Goal: Information Seeking & Learning: Learn about a topic

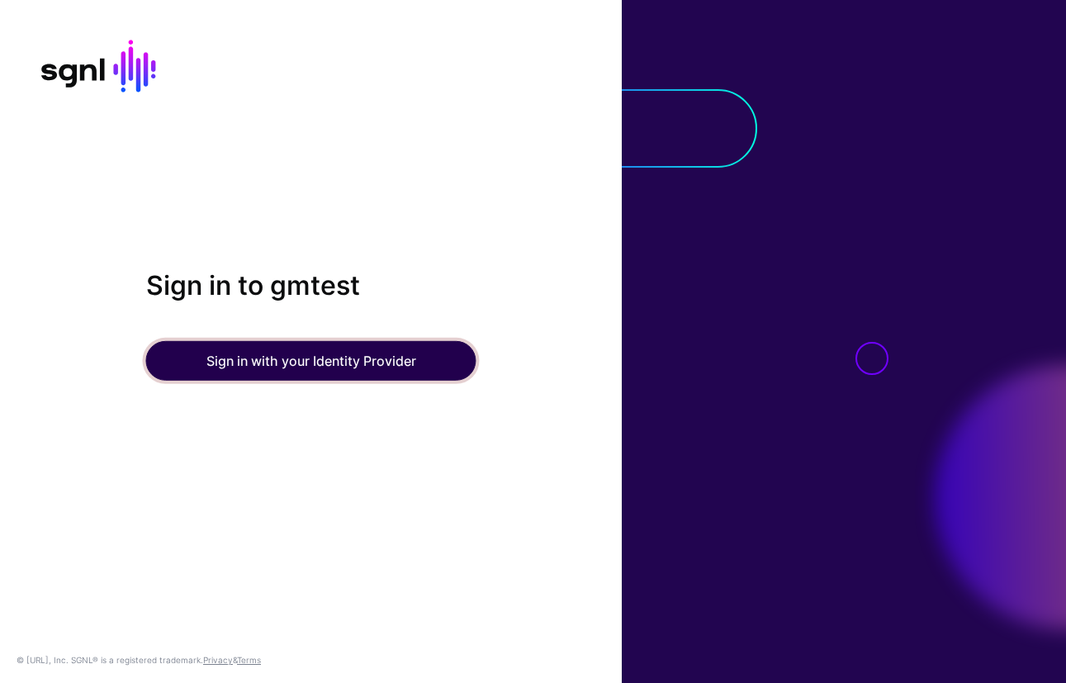
click at [310, 364] on button "Sign in with your Identity Provider" at bounding box center [311, 361] width 330 height 40
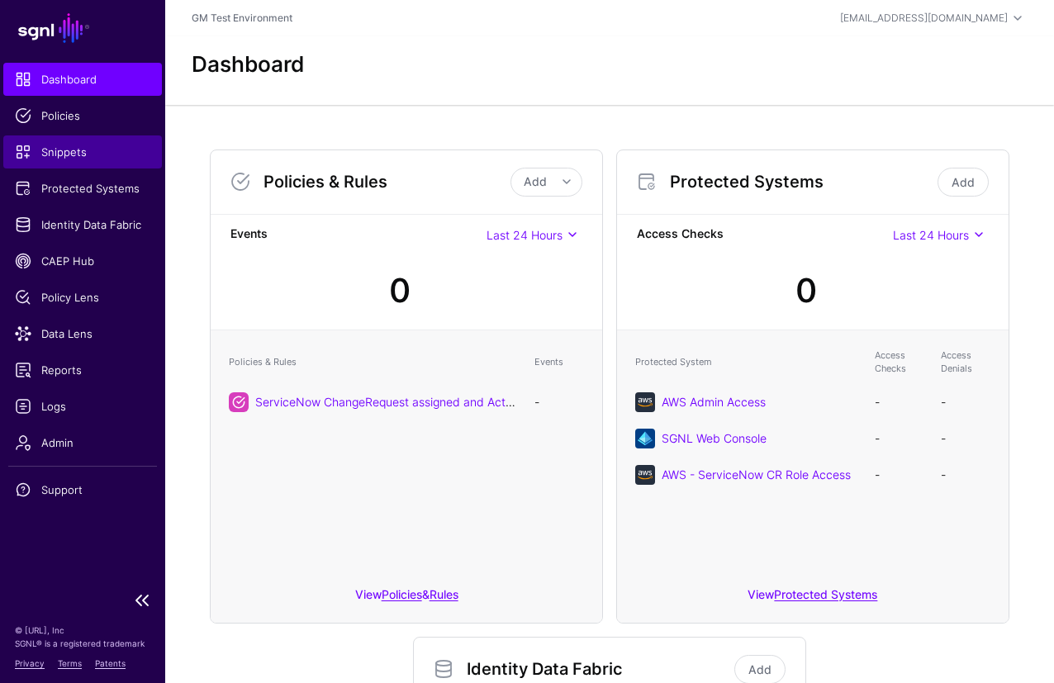
click at [48, 154] on span "Snippets" at bounding box center [82, 152] width 135 height 17
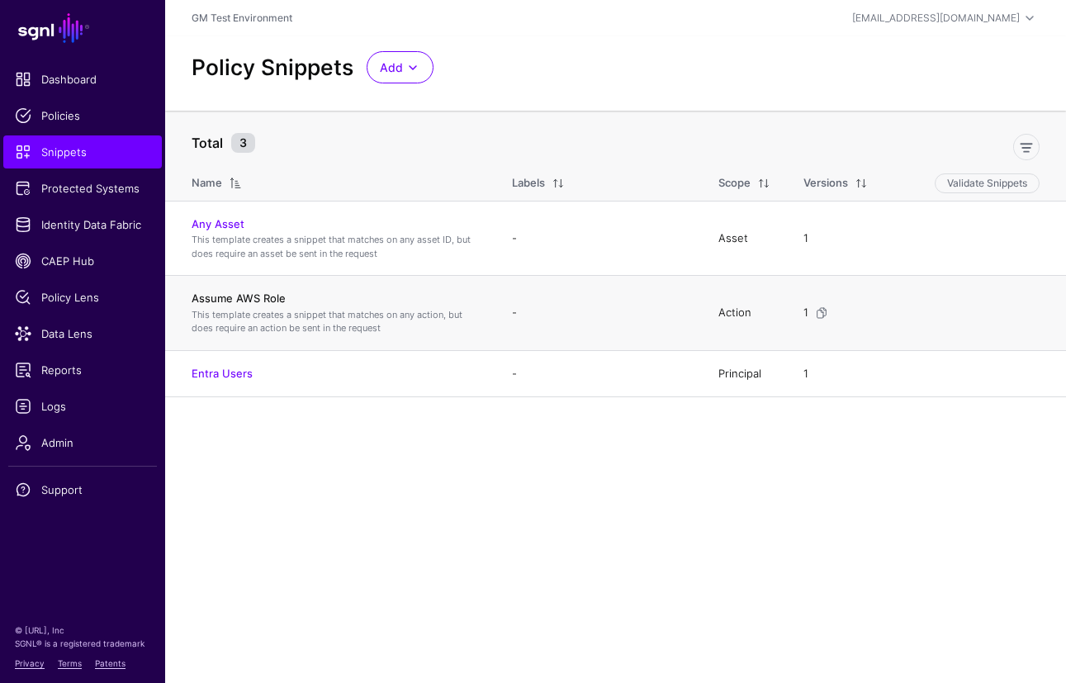
click at [227, 300] on link "Assume AWS Role" at bounding box center [239, 297] width 94 height 13
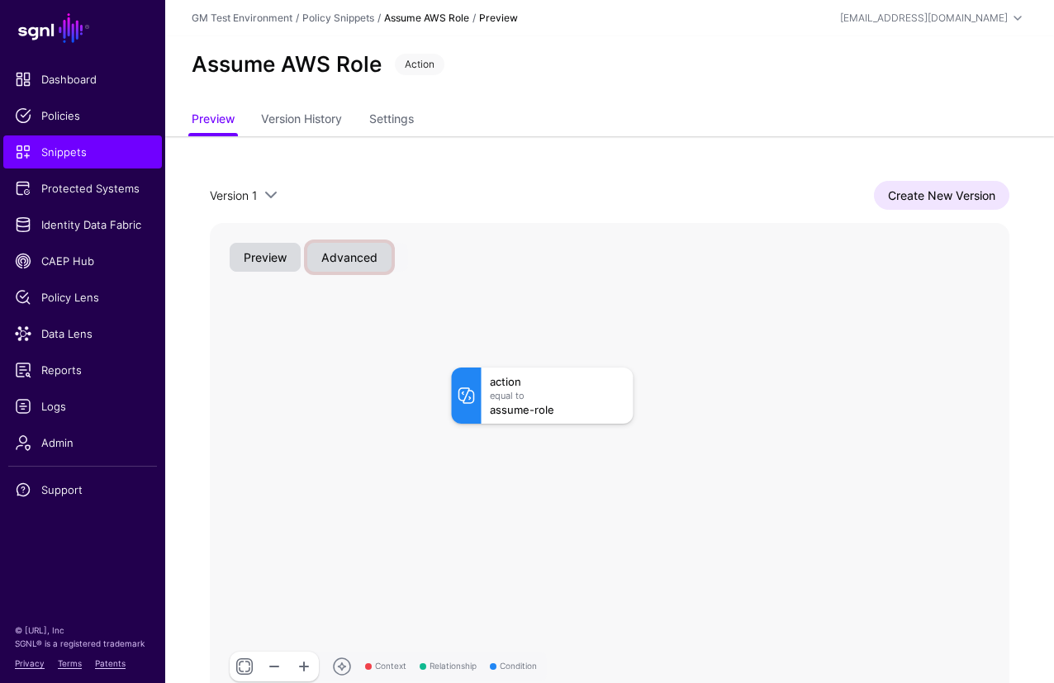
click at [350, 263] on button "Advanced" at bounding box center [349, 257] width 84 height 29
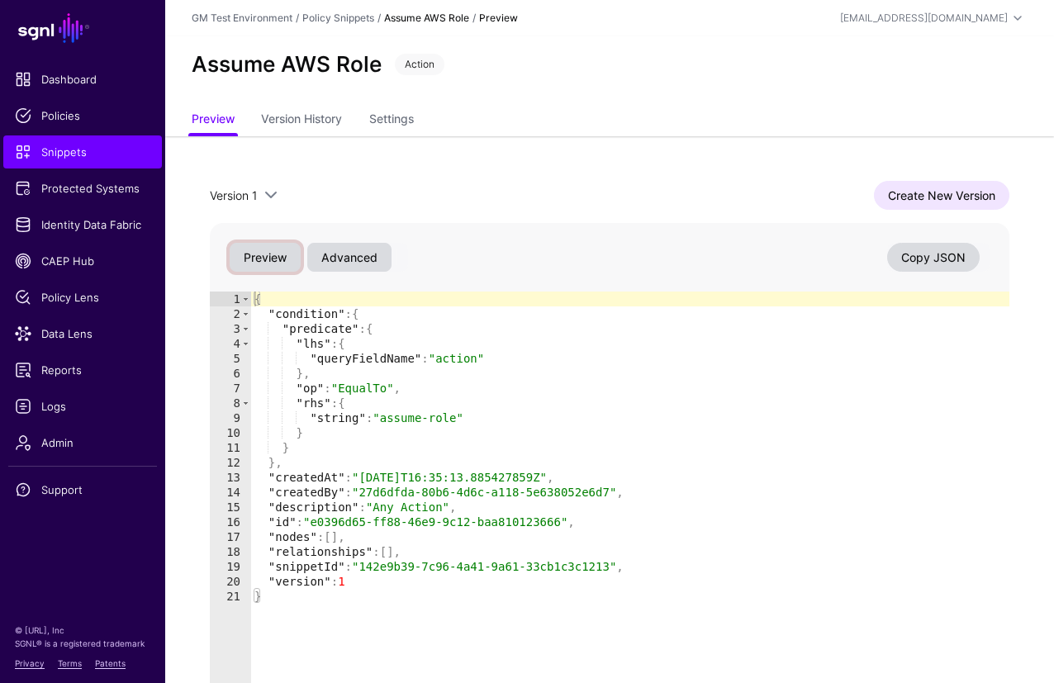
click at [271, 260] on button "Preview" at bounding box center [265, 257] width 71 height 29
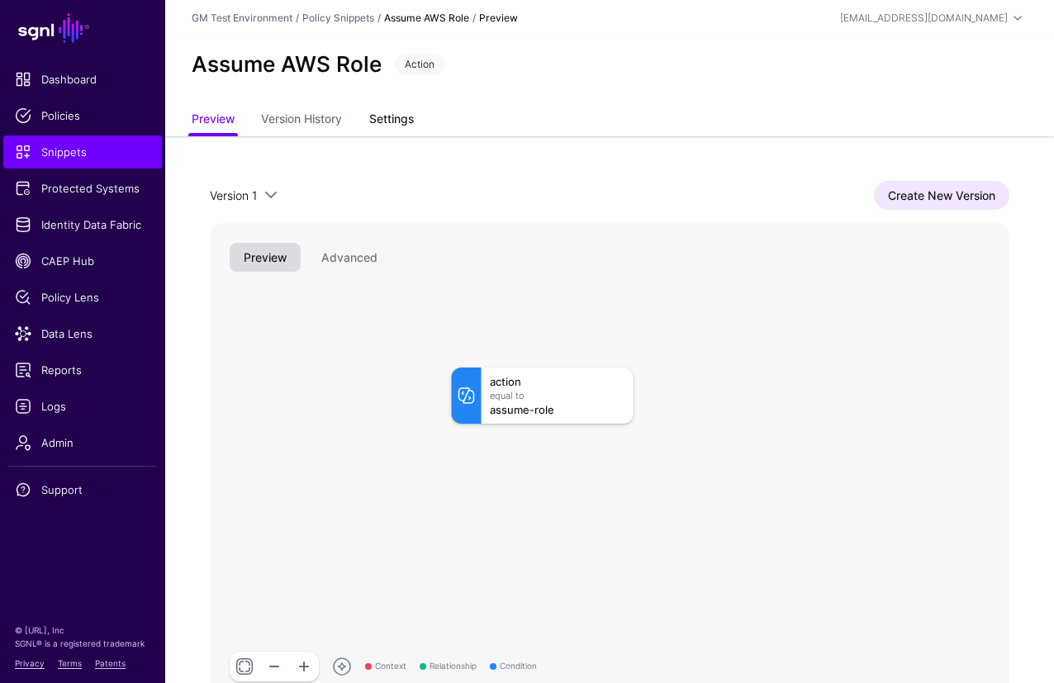
click at [389, 127] on link "Settings" at bounding box center [391, 120] width 45 height 31
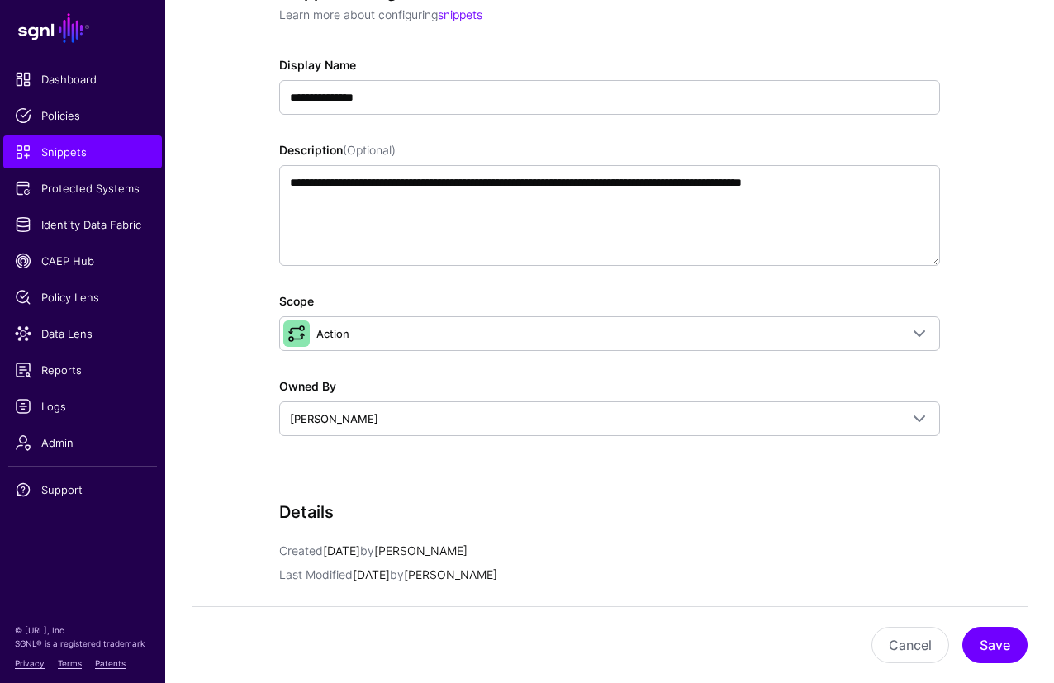
scroll to position [344, 0]
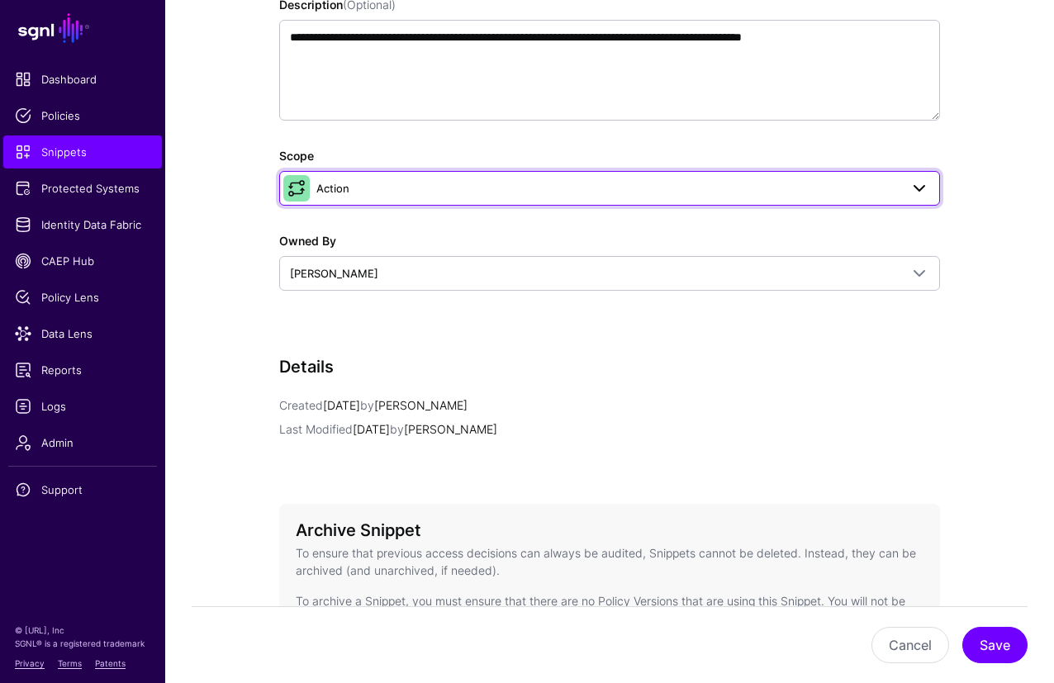
click at [364, 192] on span "Action" at bounding box center [607, 188] width 583 height 18
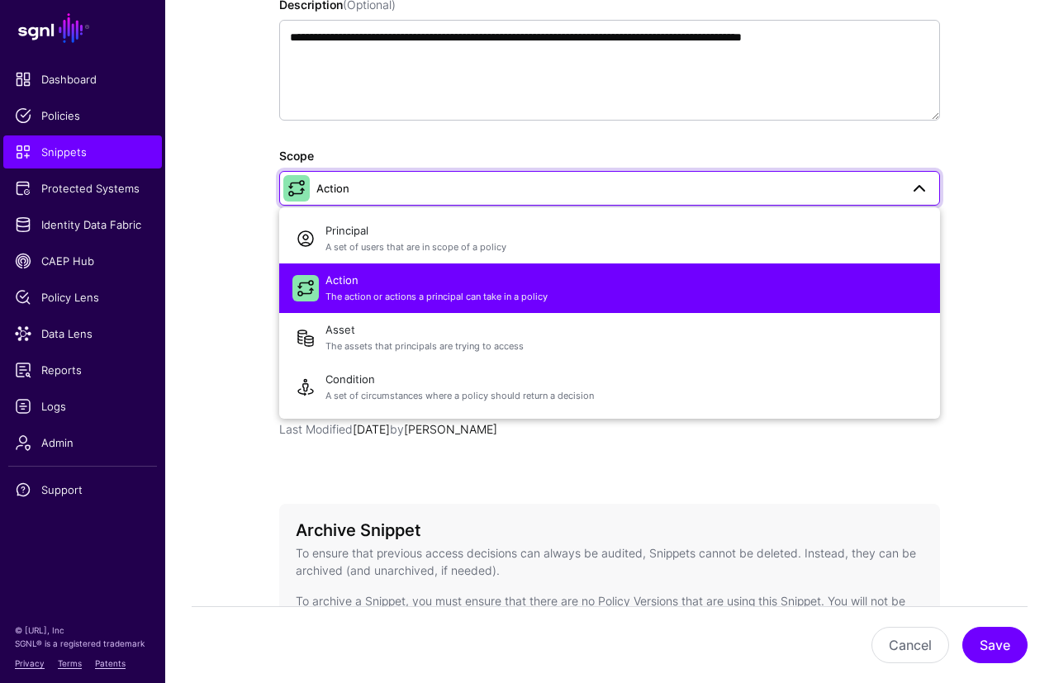
click at [988, 289] on app-snippets-details-form "**********" at bounding box center [609, 322] width 889 height 1060
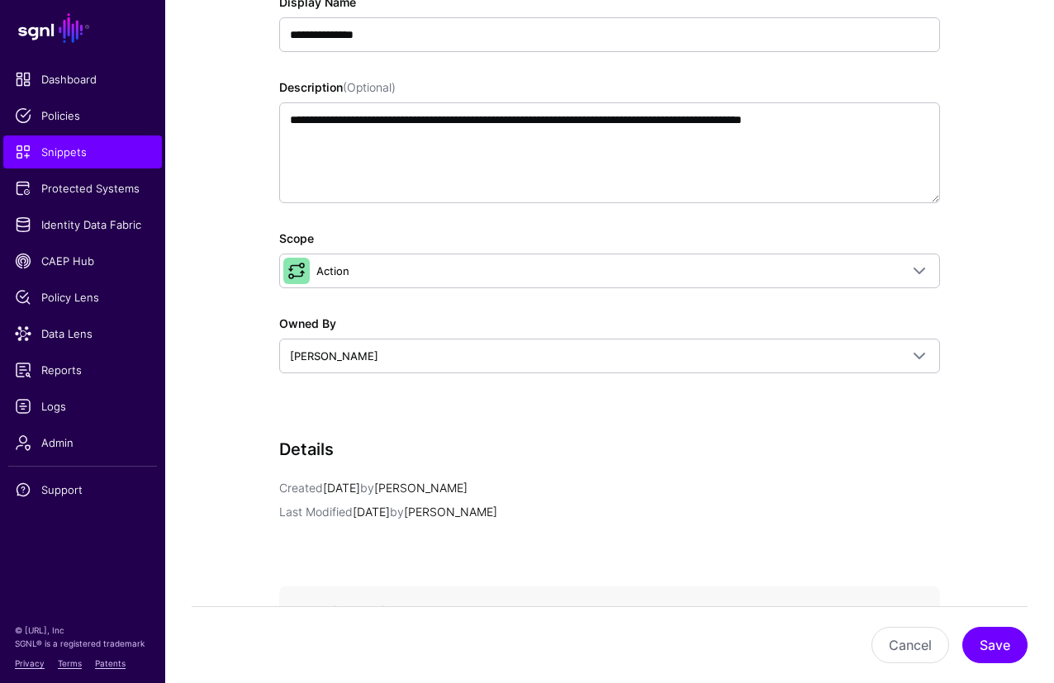
scroll to position [0, 0]
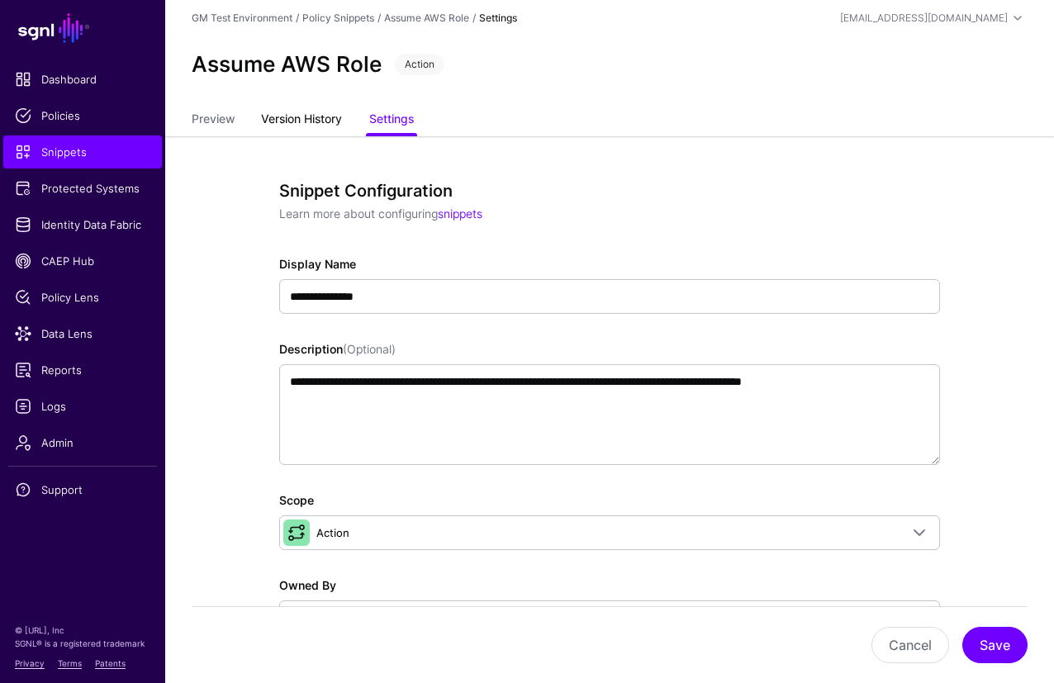
click at [301, 126] on link "Version History" at bounding box center [301, 120] width 81 height 31
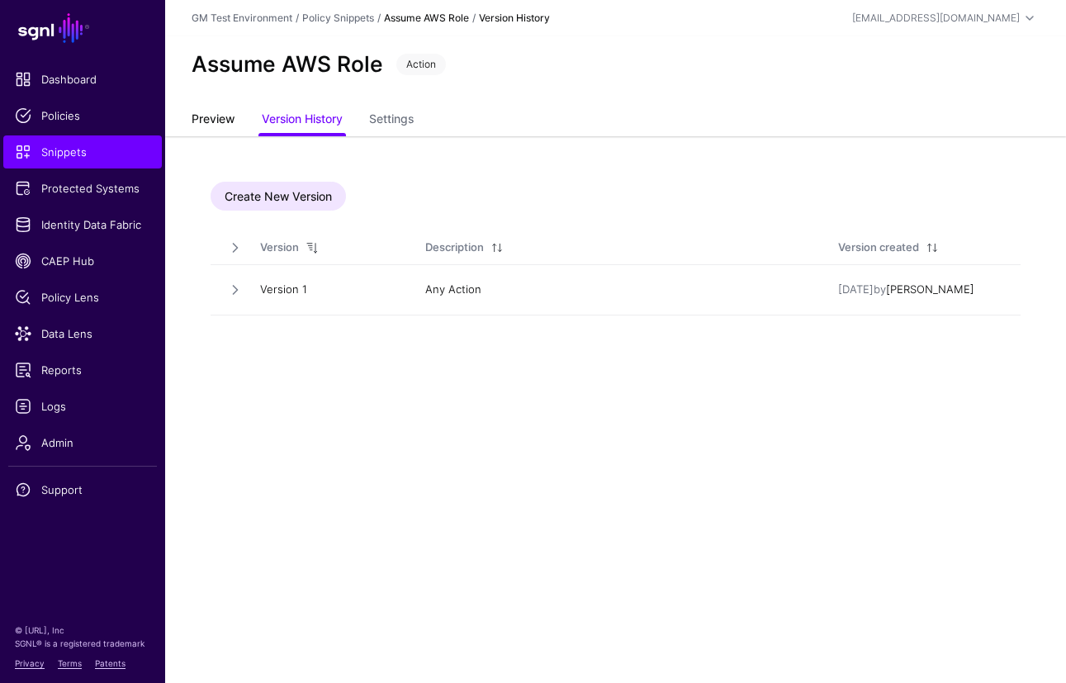
click at [223, 117] on link "Preview" at bounding box center [213, 120] width 43 height 31
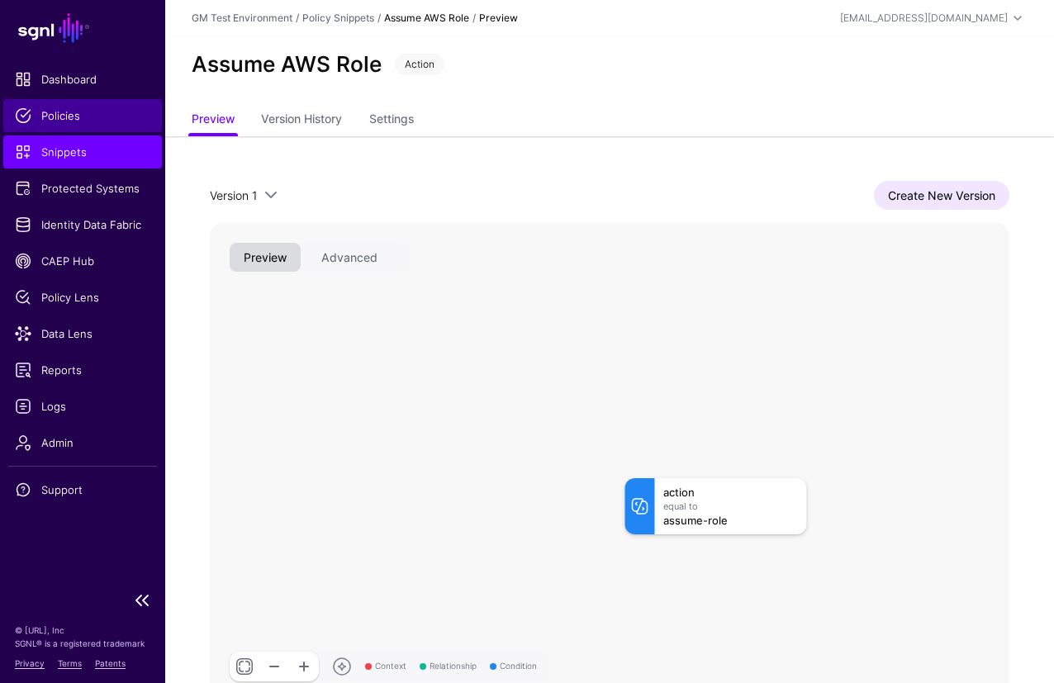
click at [56, 127] on link "Policies" at bounding box center [82, 115] width 159 height 33
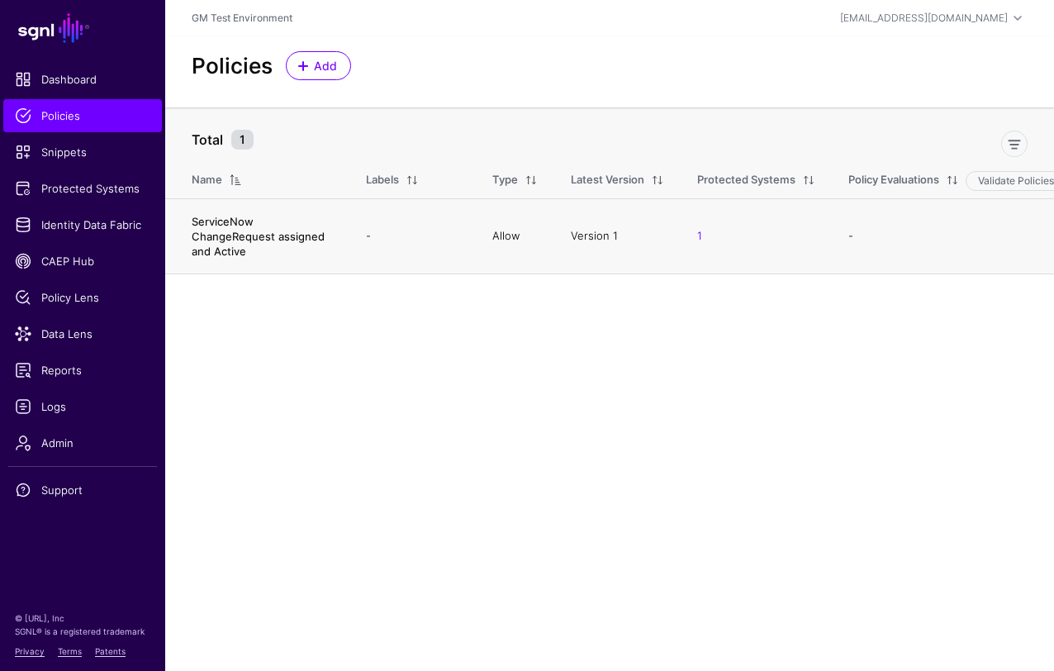
click at [224, 225] on link "ServiceNow ChangeRequest assigned and Active" at bounding box center [258, 236] width 133 height 43
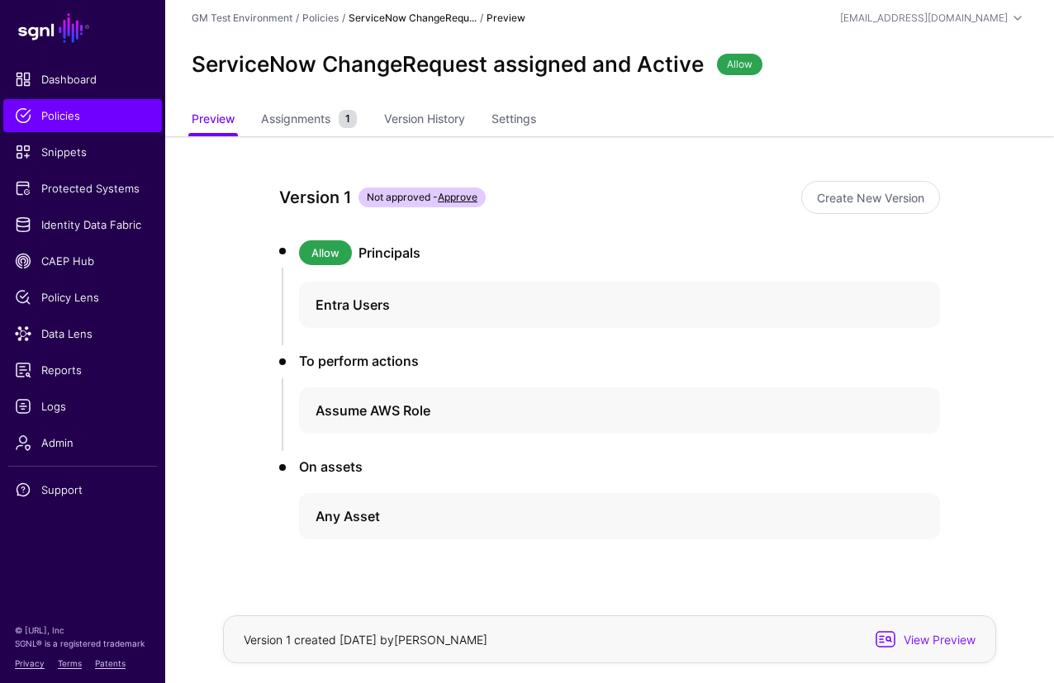
click at [457, 198] on link "Approve" at bounding box center [458, 197] width 40 height 12
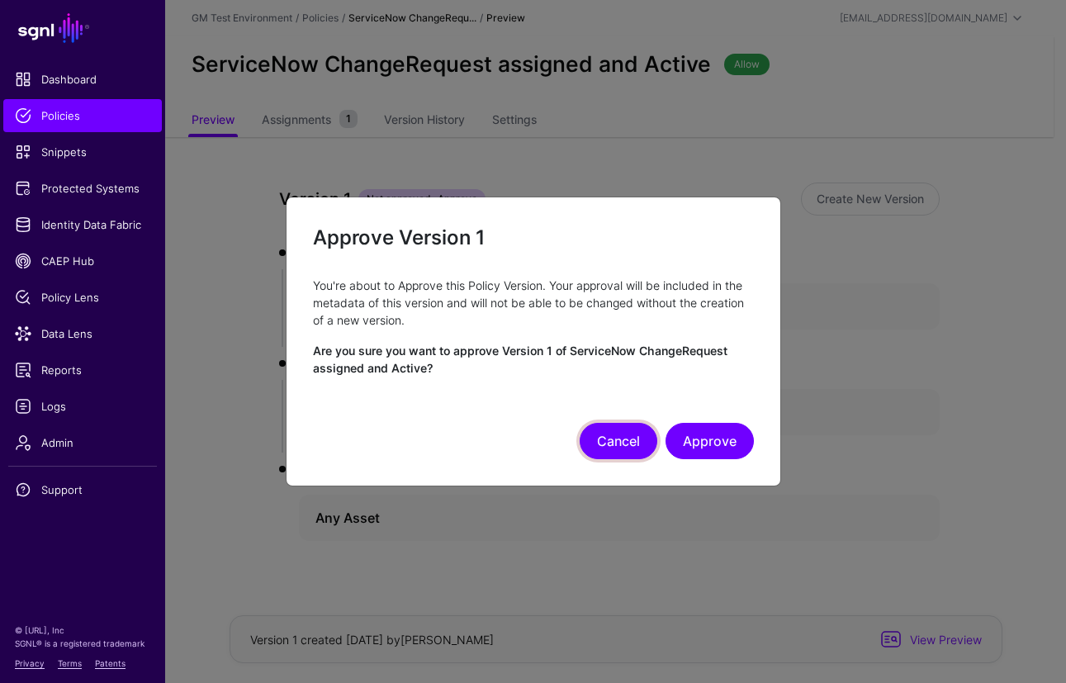
click at [615, 439] on button "Cancel" at bounding box center [619, 441] width 78 height 36
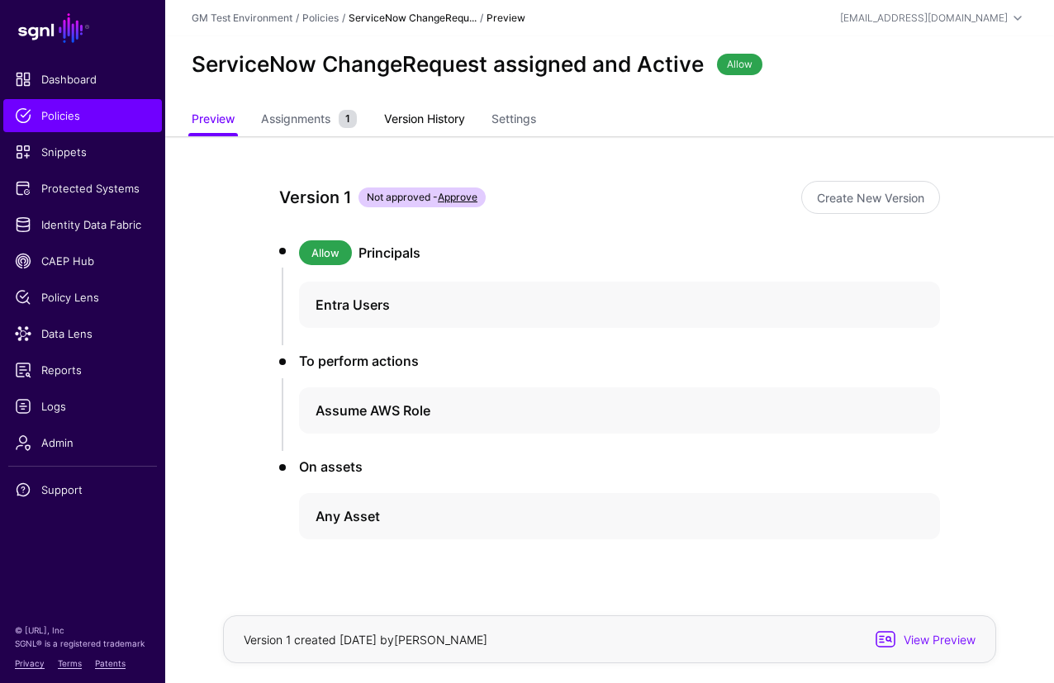
click at [456, 123] on link "Version History" at bounding box center [424, 120] width 81 height 31
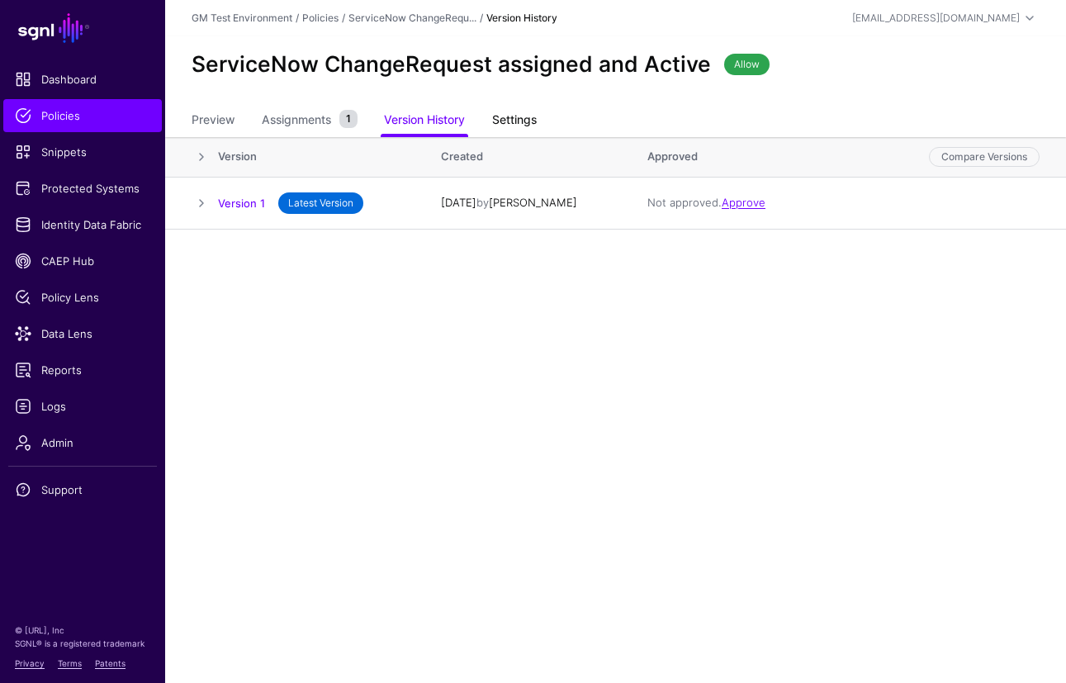
click at [522, 121] on link "Settings" at bounding box center [514, 121] width 45 height 31
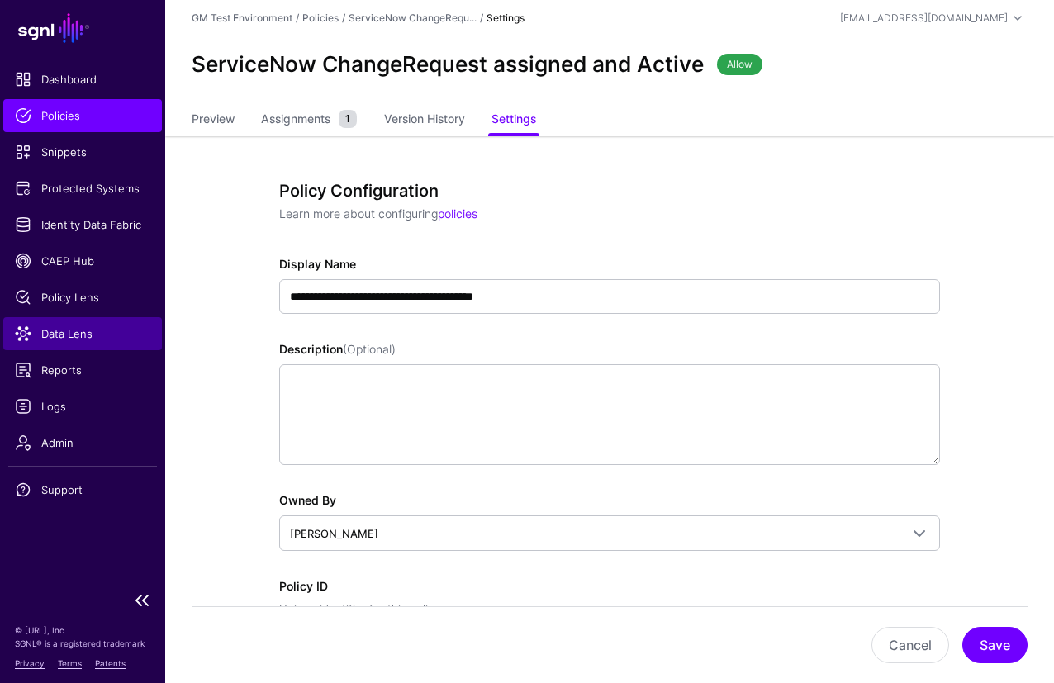
click at [47, 333] on span "Data Lens" at bounding box center [82, 333] width 135 height 17
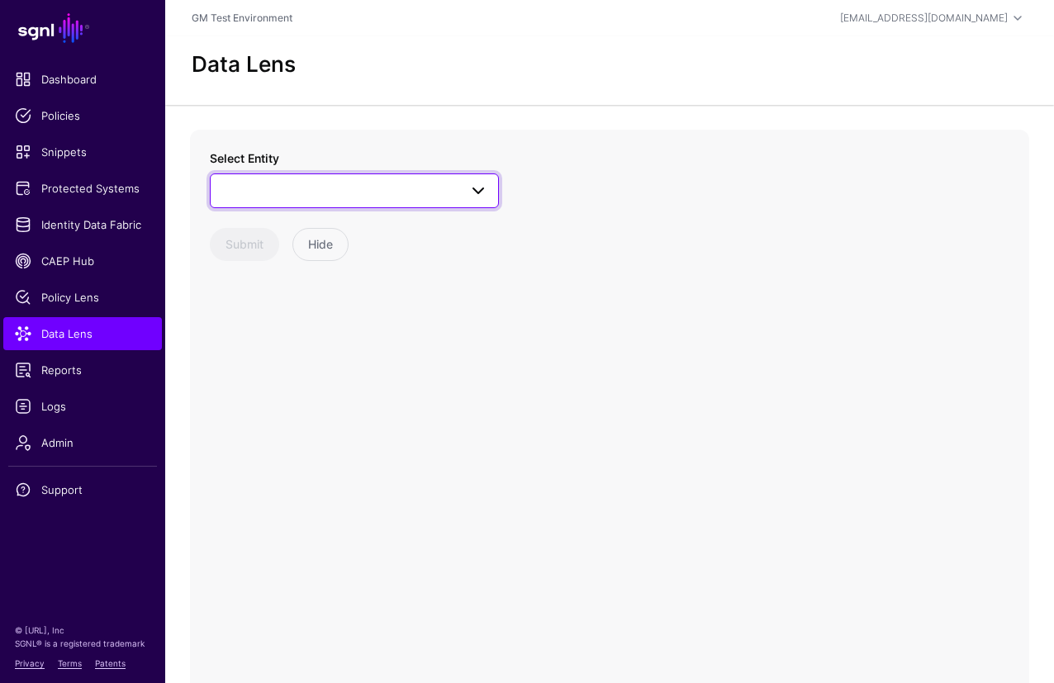
click at [416, 192] on span at bounding box center [354, 191] width 268 height 20
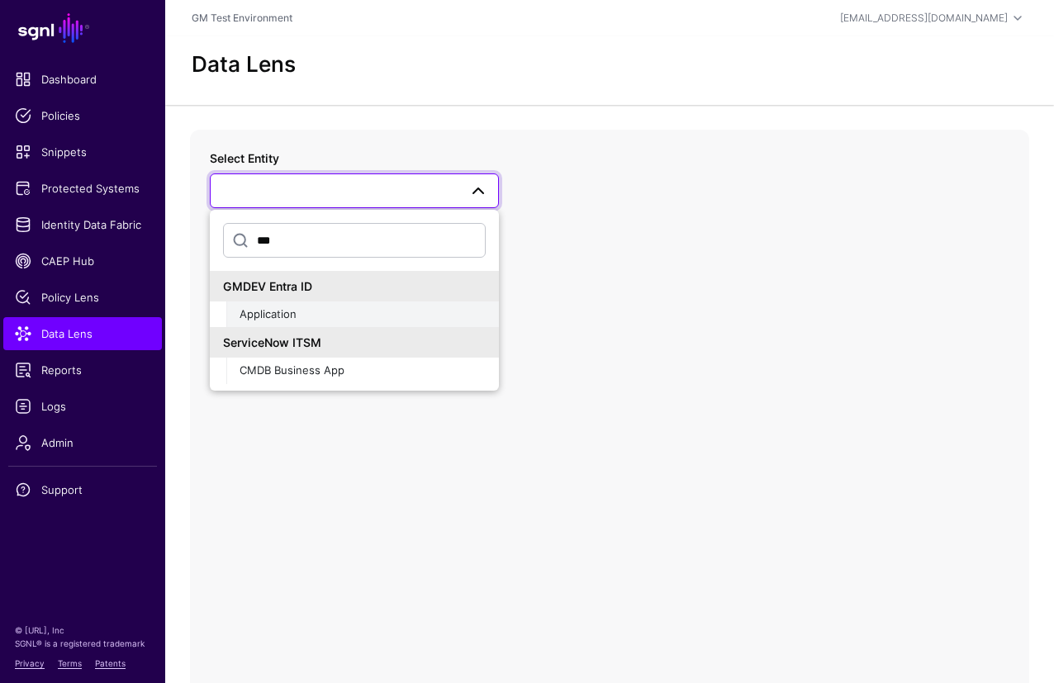
type input "***"
click at [278, 315] on span "Application" at bounding box center [267, 313] width 57 height 13
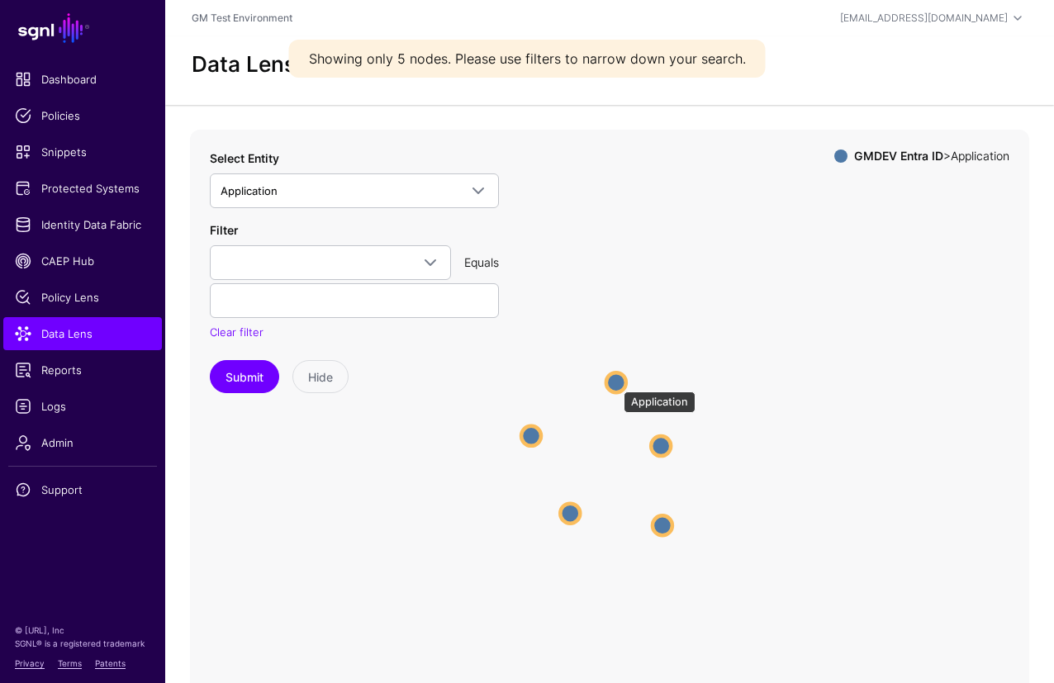
click at [615, 383] on circle at bounding box center [616, 382] width 20 height 20
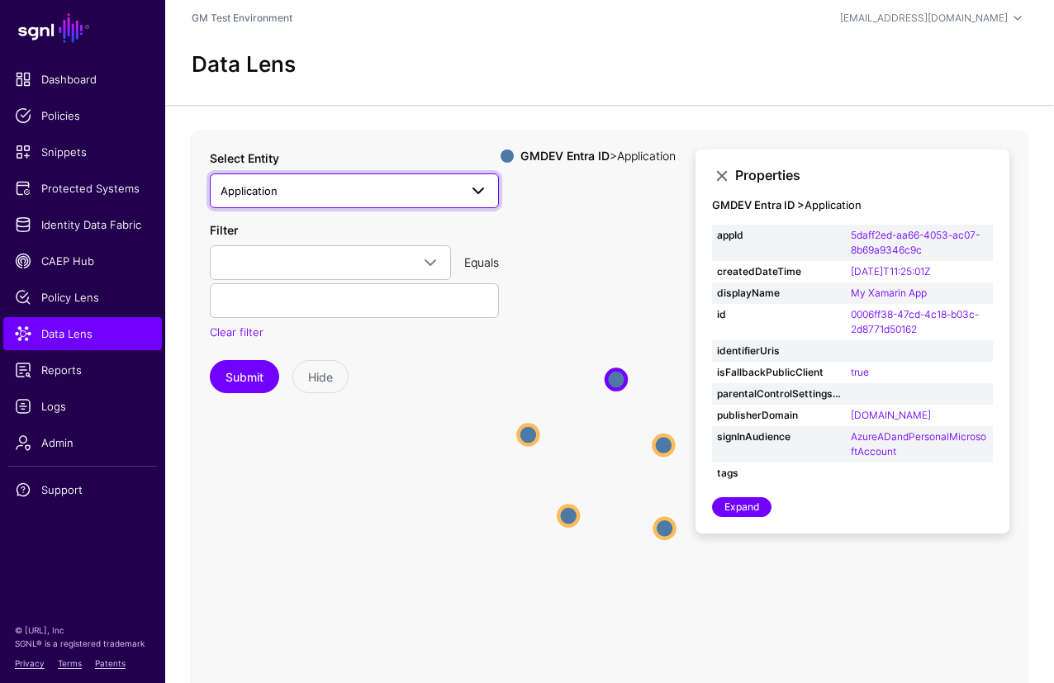
click at [285, 193] on span "Application" at bounding box center [339, 191] width 238 height 18
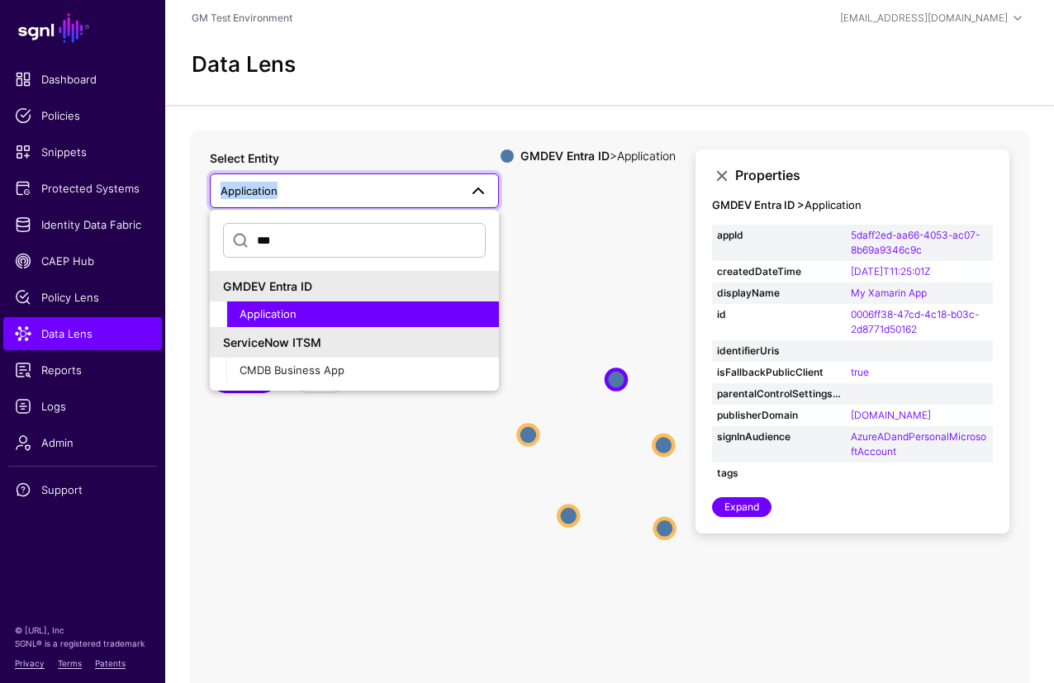
drag, startPoint x: 282, startPoint y: 193, endPoint x: 216, endPoint y: 188, distance: 66.2
click at [216, 188] on link "Application" at bounding box center [354, 190] width 289 height 35
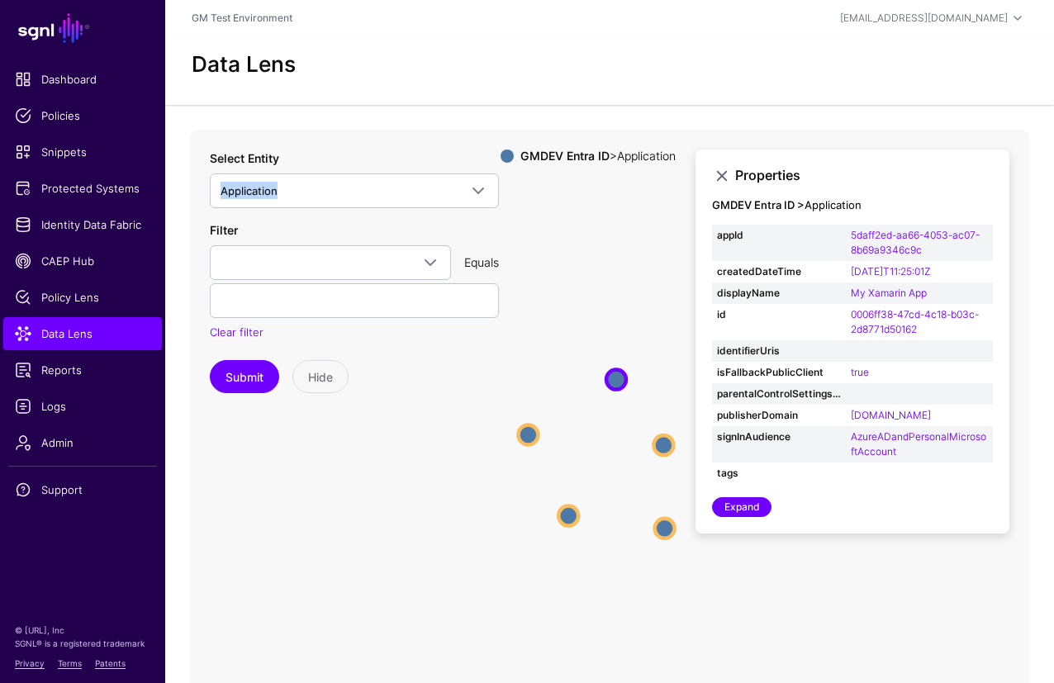
click at [281, 423] on icon "Application Application Application Application Application Application Applica…" at bounding box center [609, 460] width 839 height 661
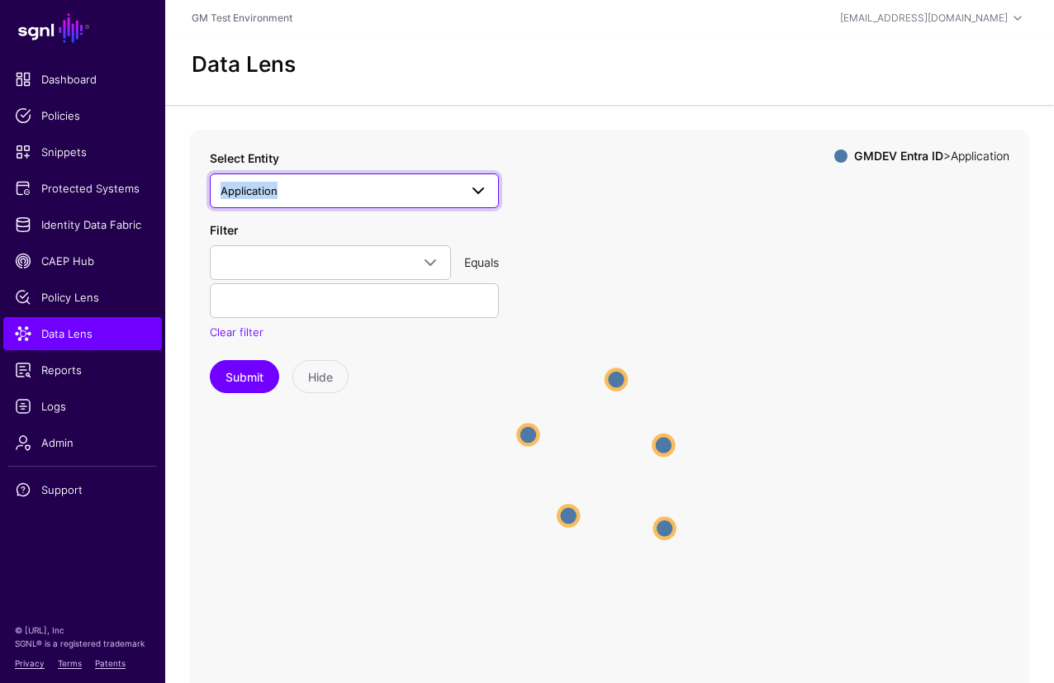
click at [235, 194] on span "Application" at bounding box center [248, 190] width 57 height 13
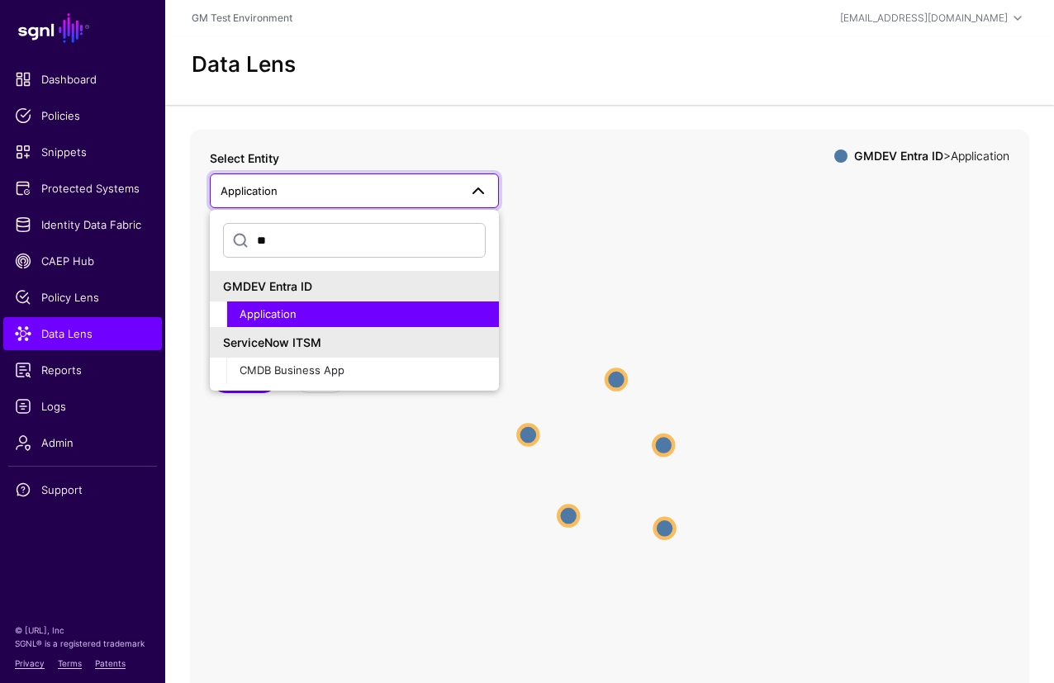
type input "*"
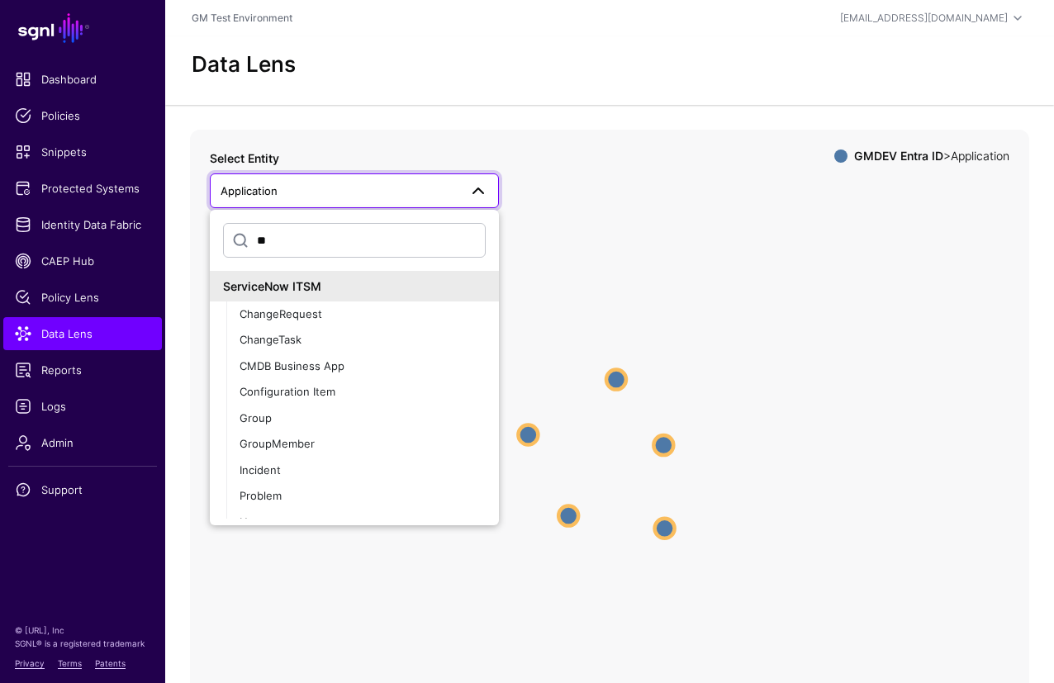
type input "*"
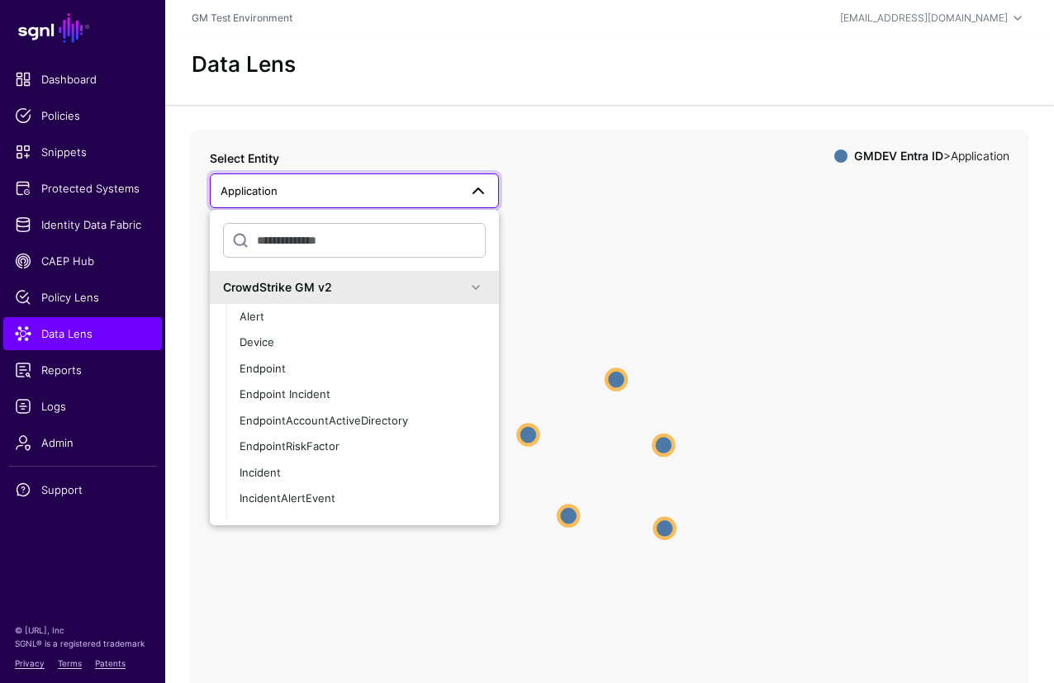
click at [635, 131] on icon "Application Application Application Application Application Application Applica…" at bounding box center [609, 460] width 839 height 661
click at [56, 226] on span "Identity Data Fabric" at bounding box center [82, 224] width 135 height 17
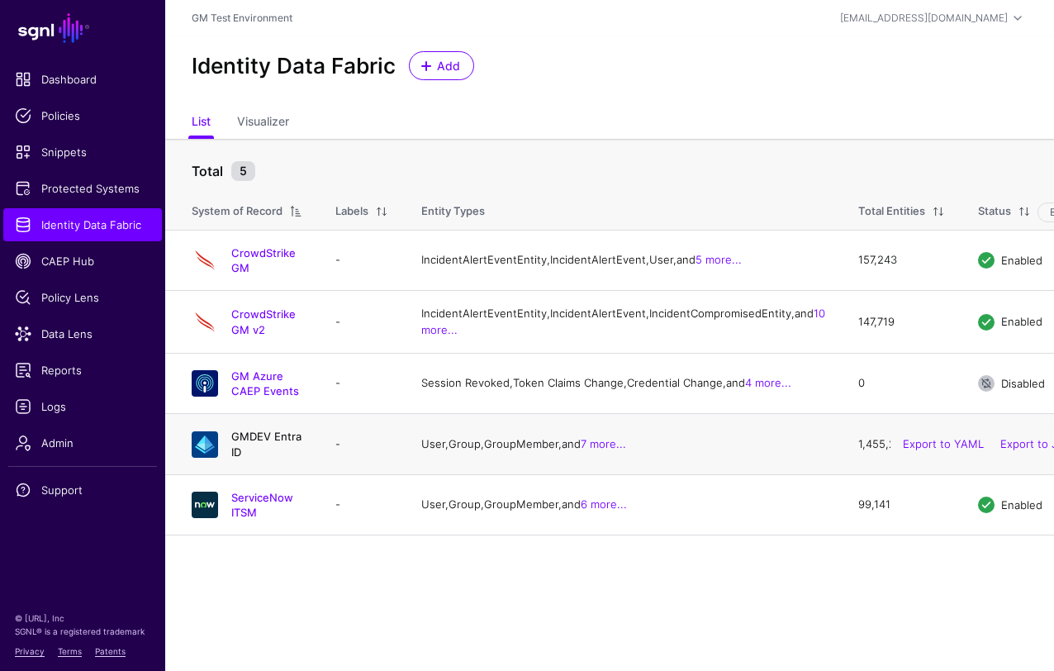
click at [261, 457] on link "GMDEV Entra ID" at bounding box center [266, 443] width 70 height 28
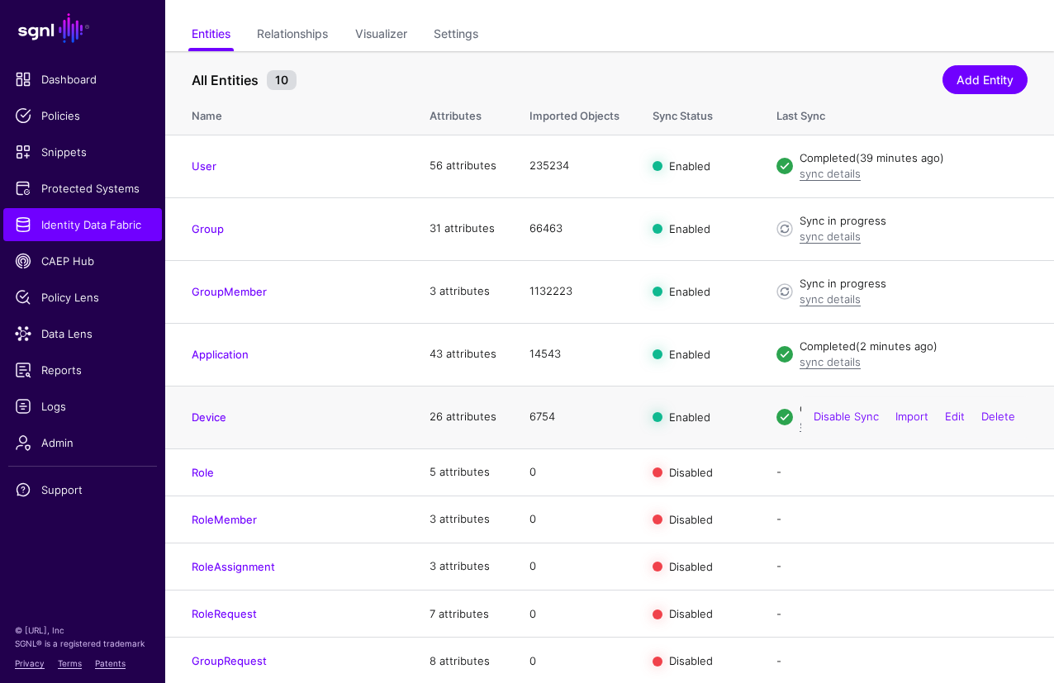
scroll to position [114, 0]
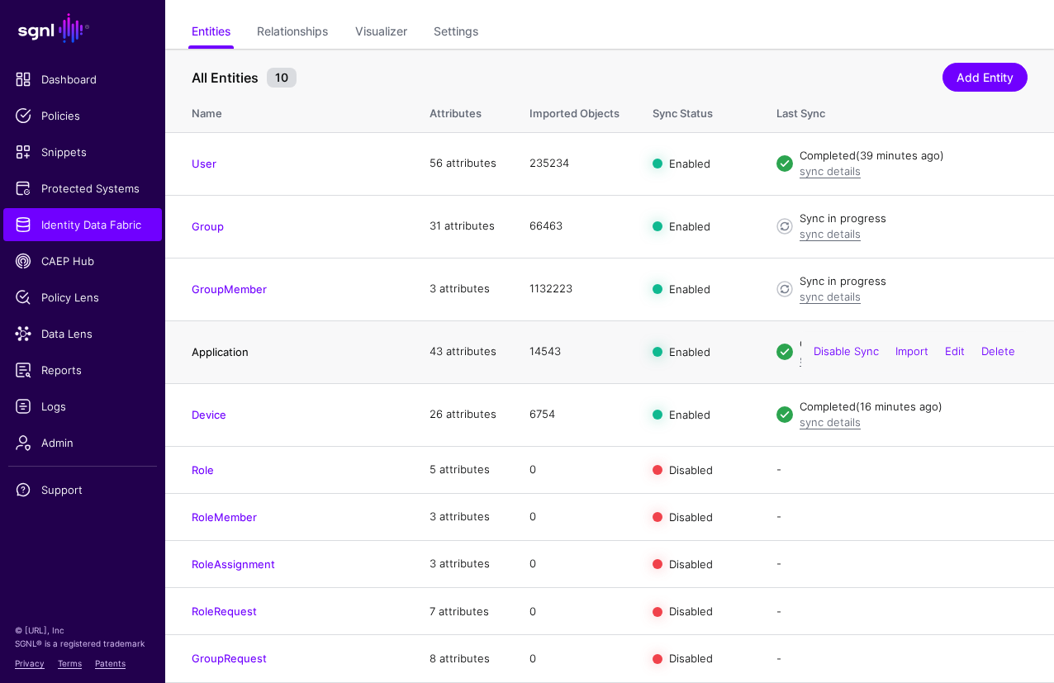
click at [225, 355] on link "Application" at bounding box center [220, 351] width 57 height 13
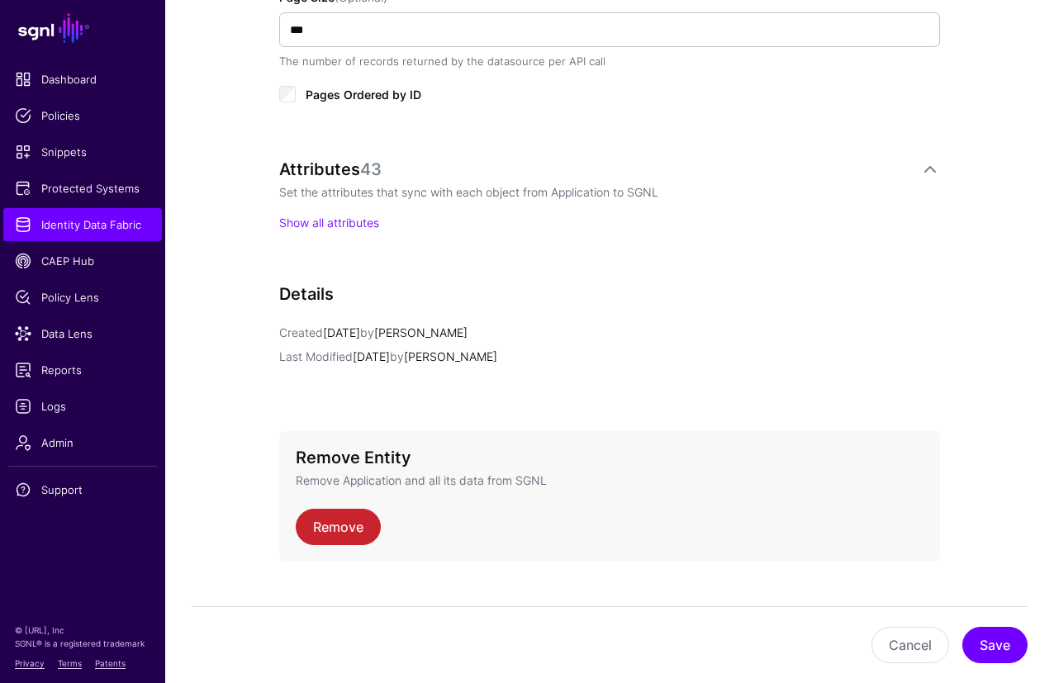
scroll to position [988, 0]
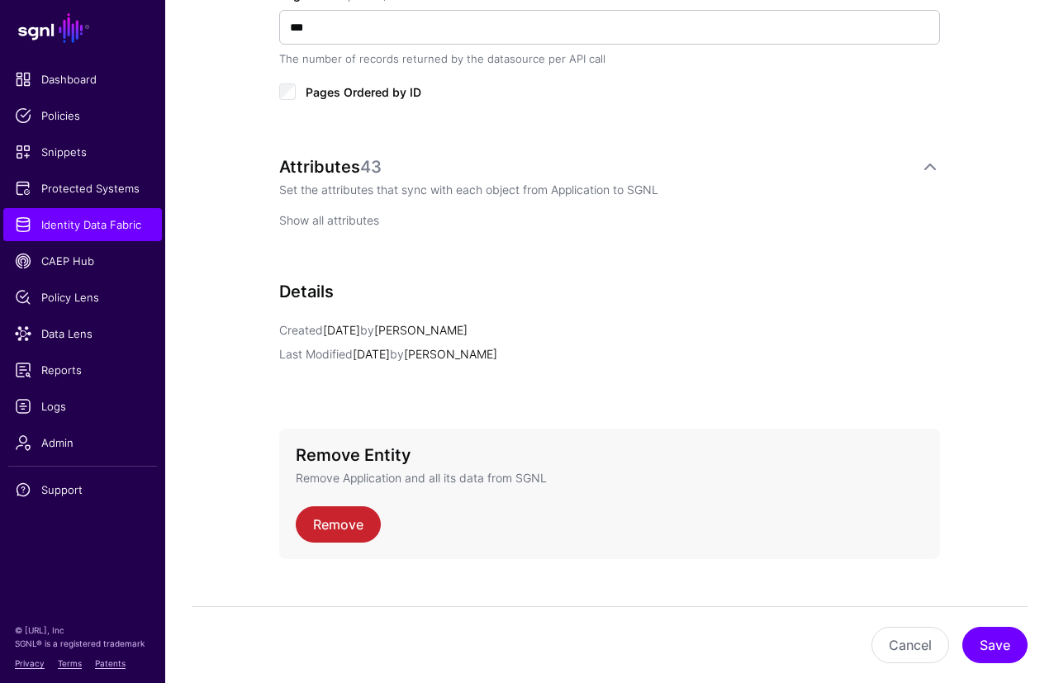
click at [339, 224] on link "Show all attributes" at bounding box center [329, 220] width 100 height 14
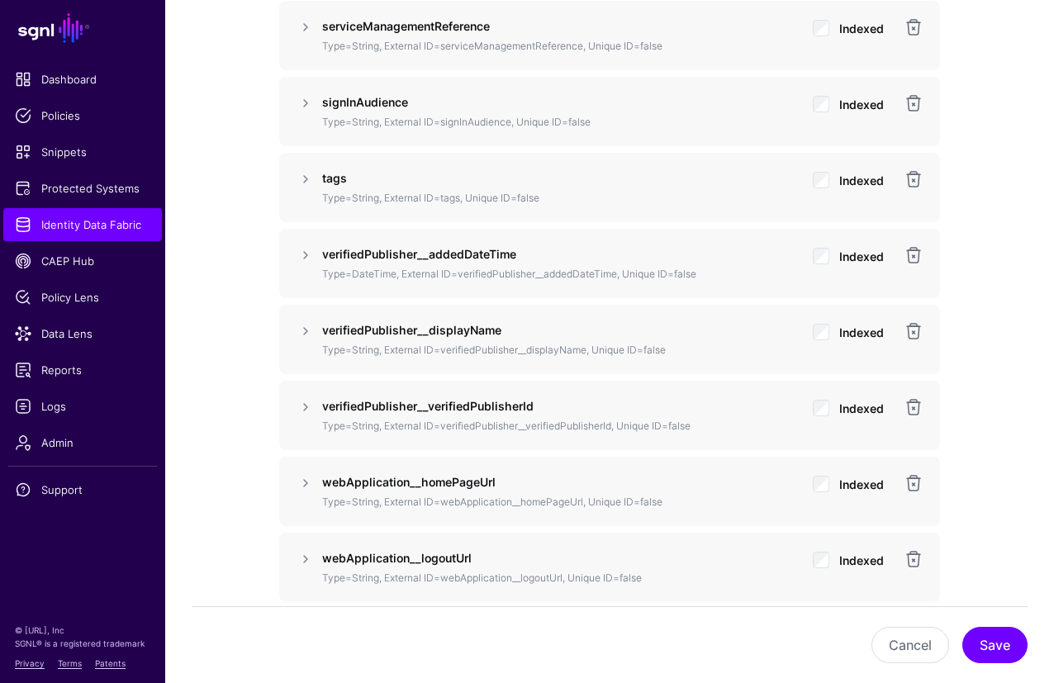
scroll to position [3881, 0]
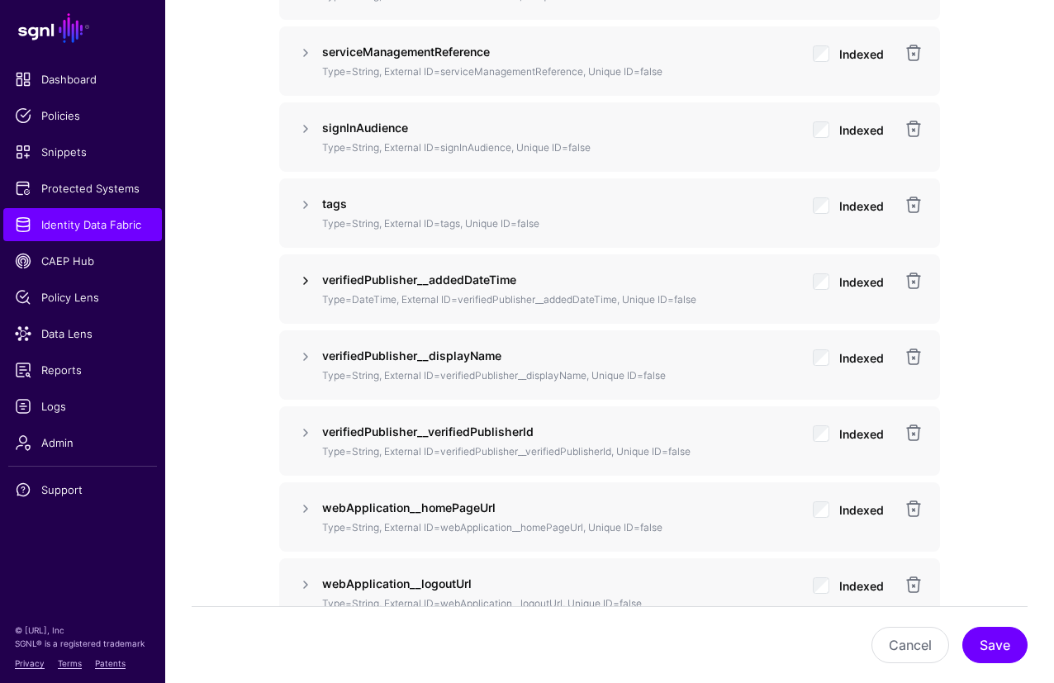
click at [306, 280] on link at bounding box center [306, 281] width 20 height 20
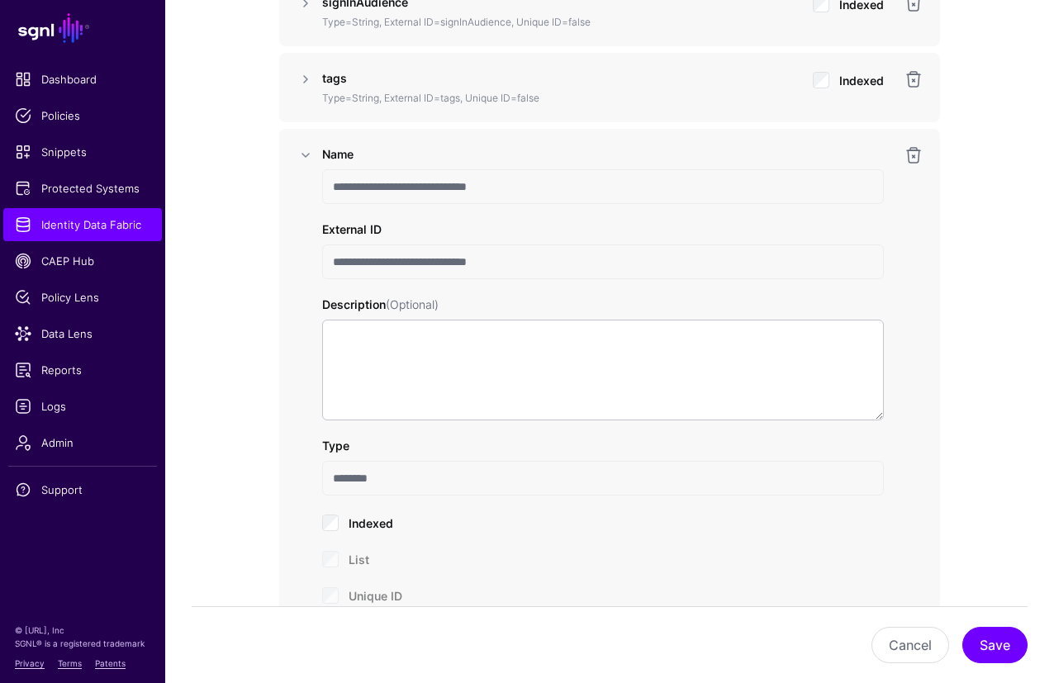
scroll to position [4021, 0]
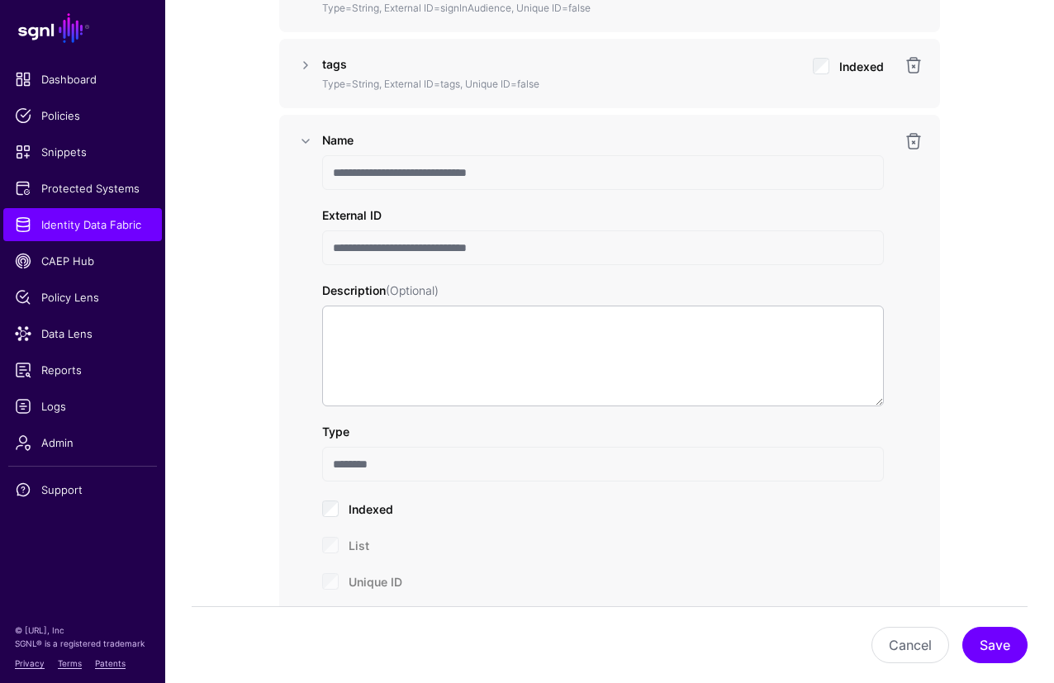
click at [358, 248] on input "**********" at bounding box center [603, 247] width 562 height 35
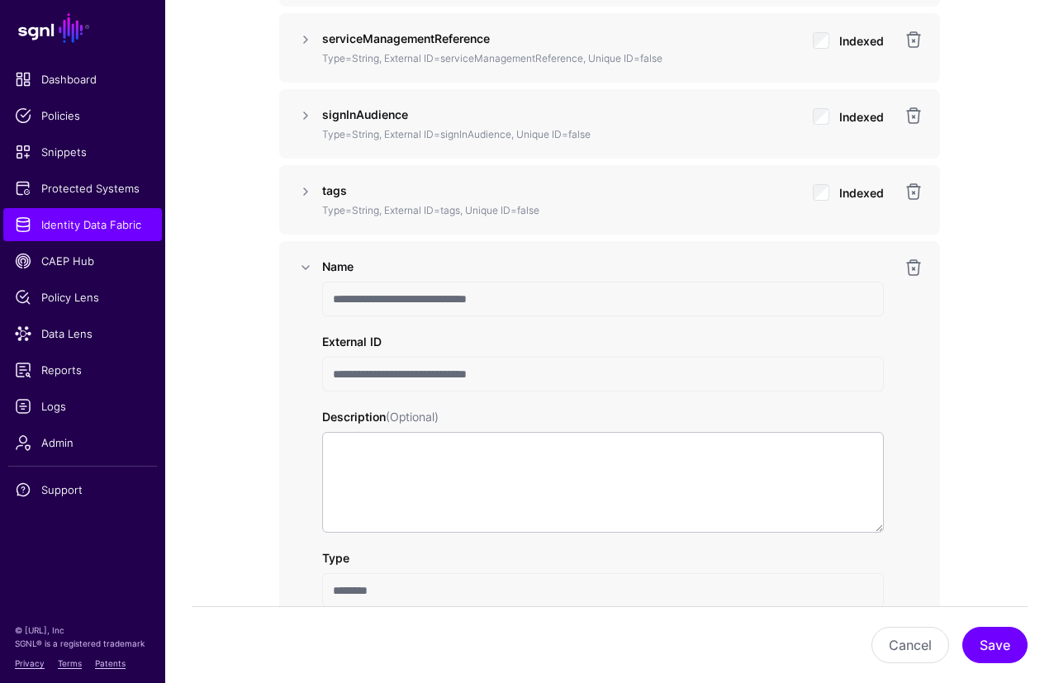
scroll to position [3892, 0]
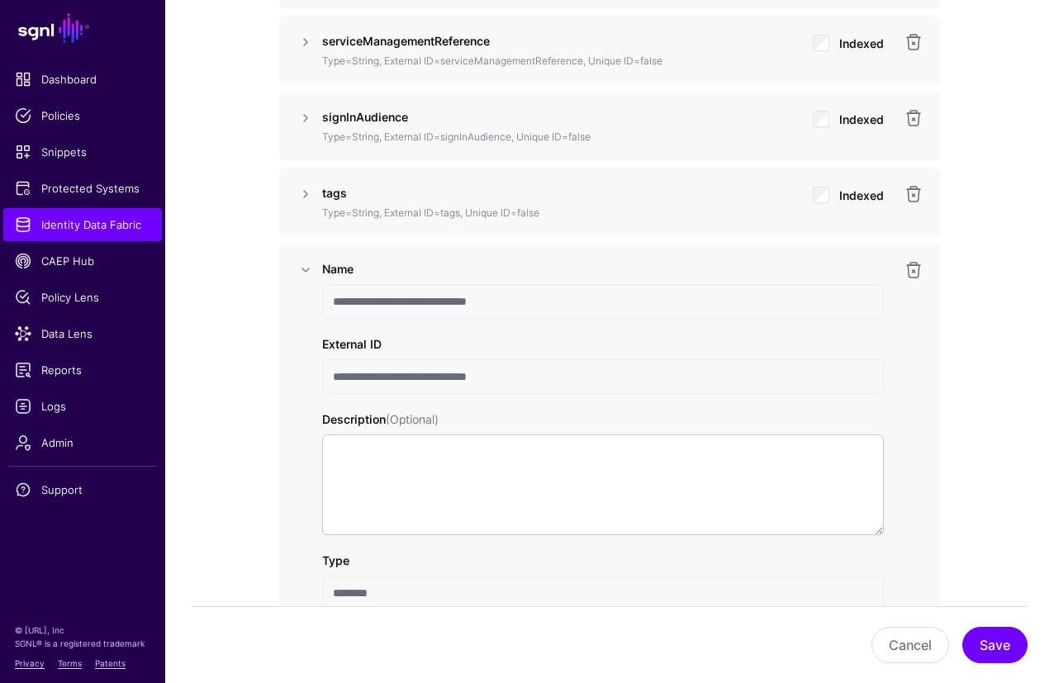
drag, startPoint x: 306, startPoint y: 270, endPoint x: 256, endPoint y: 287, distance: 53.3
click at [306, 270] on link at bounding box center [306, 270] width 20 height 20
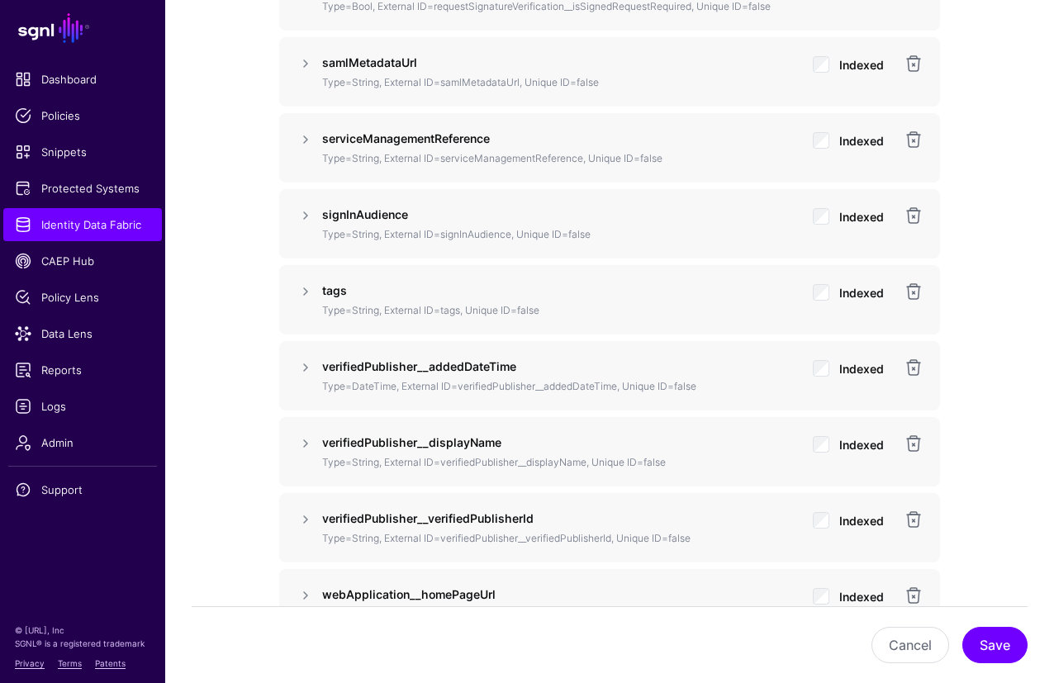
scroll to position [3775, 0]
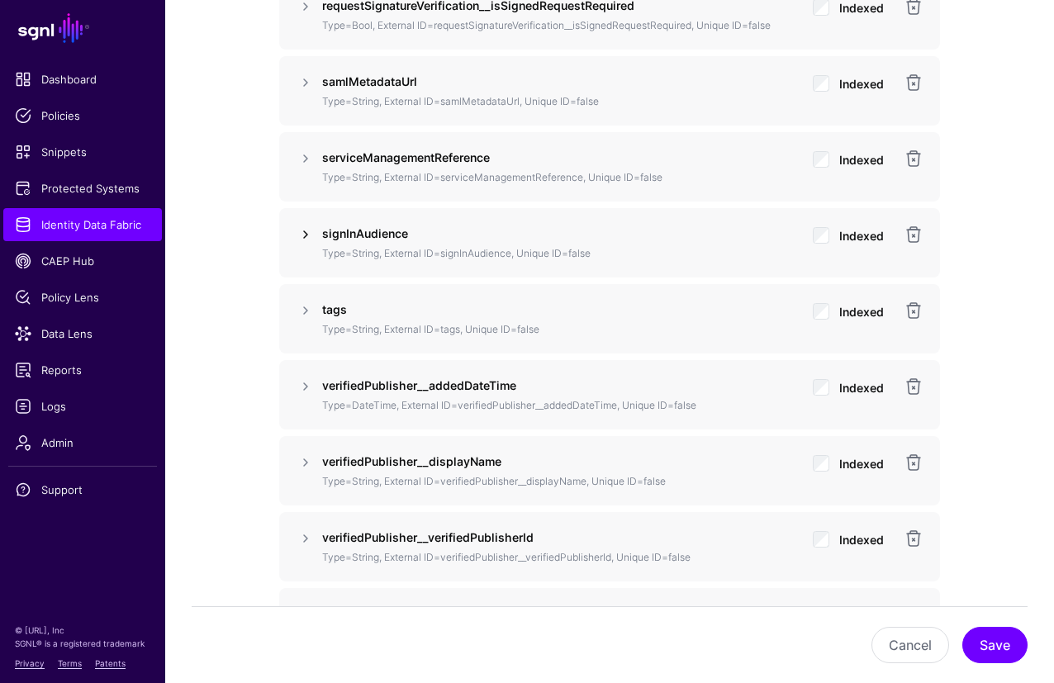
click at [306, 234] on link at bounding box center [306, 235] width 20 height 20
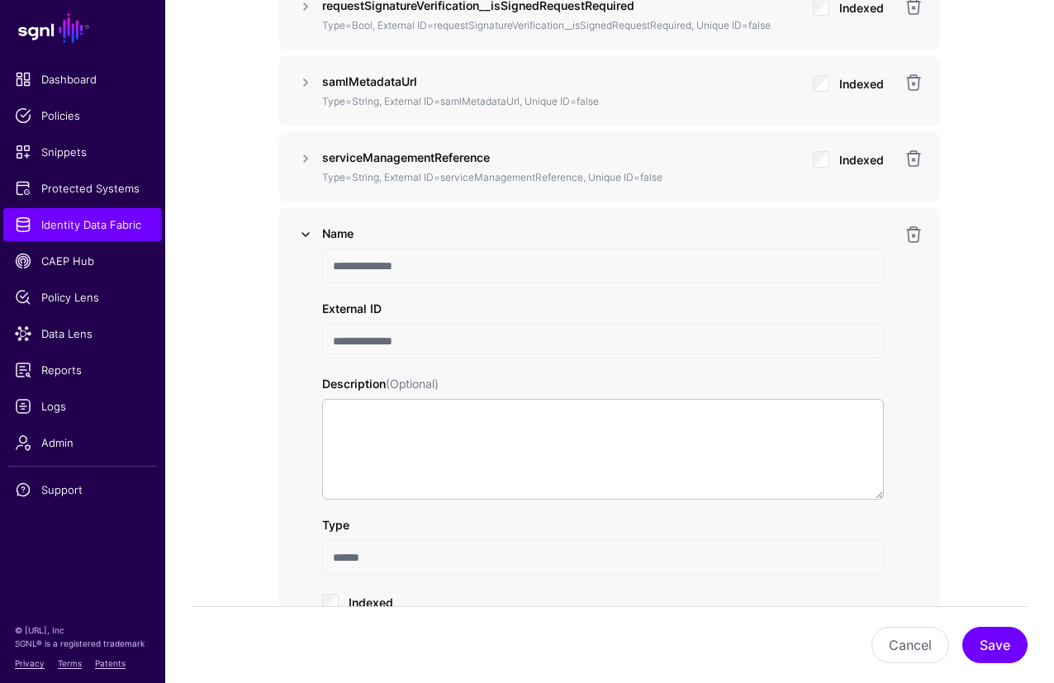
click at [304, 234] on link at bounding box center [306, 235] width 20 height 20
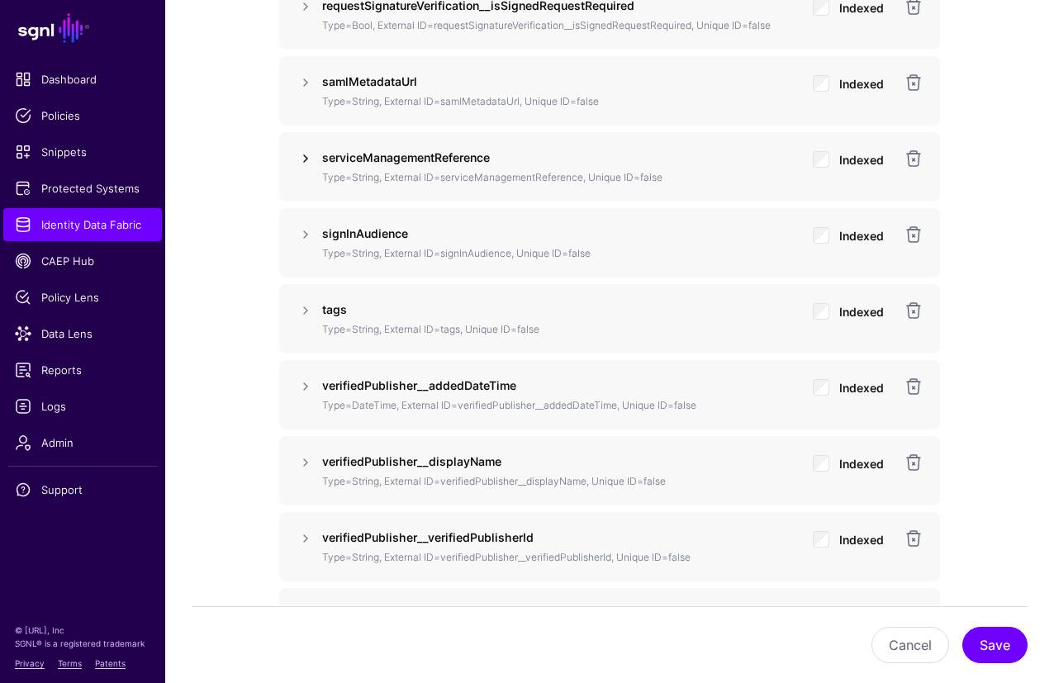
click at [303, 158] on link at bounding box center [306, 159] width 20 height 20
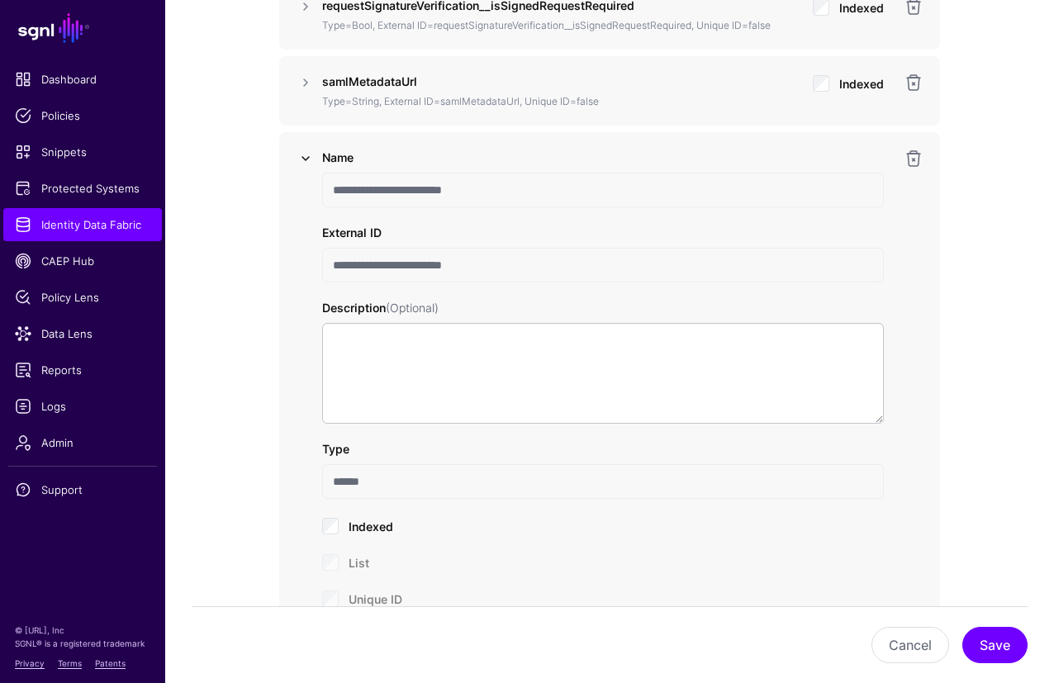
click at [305, 162] on link at bounding box center [306, 159] width 20 height 20
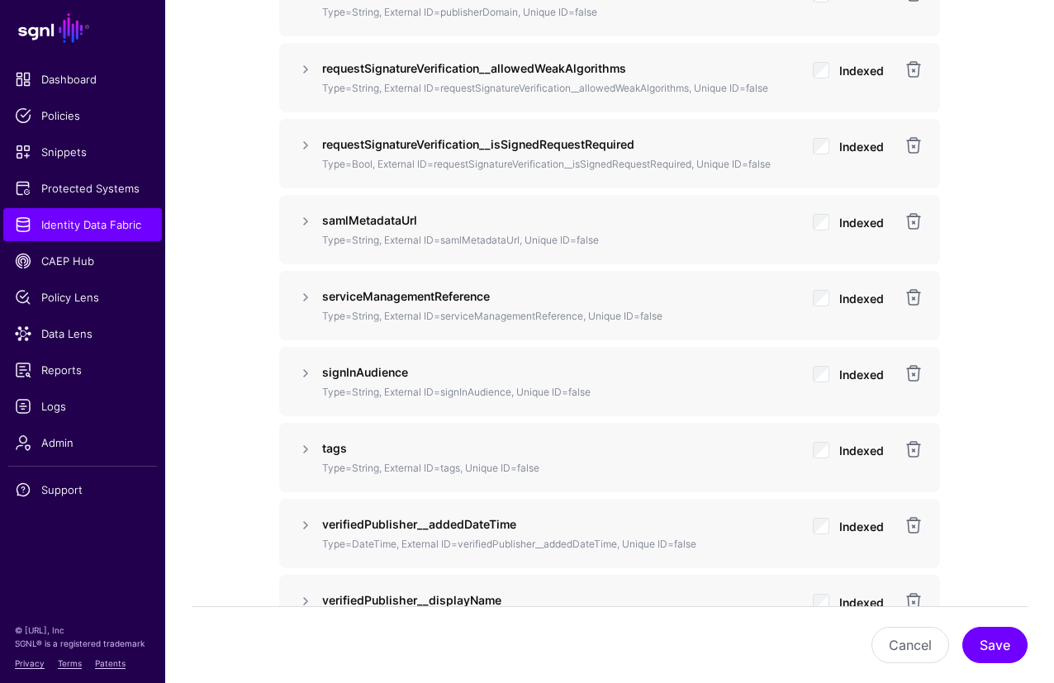
scroll to position [3605, 0]
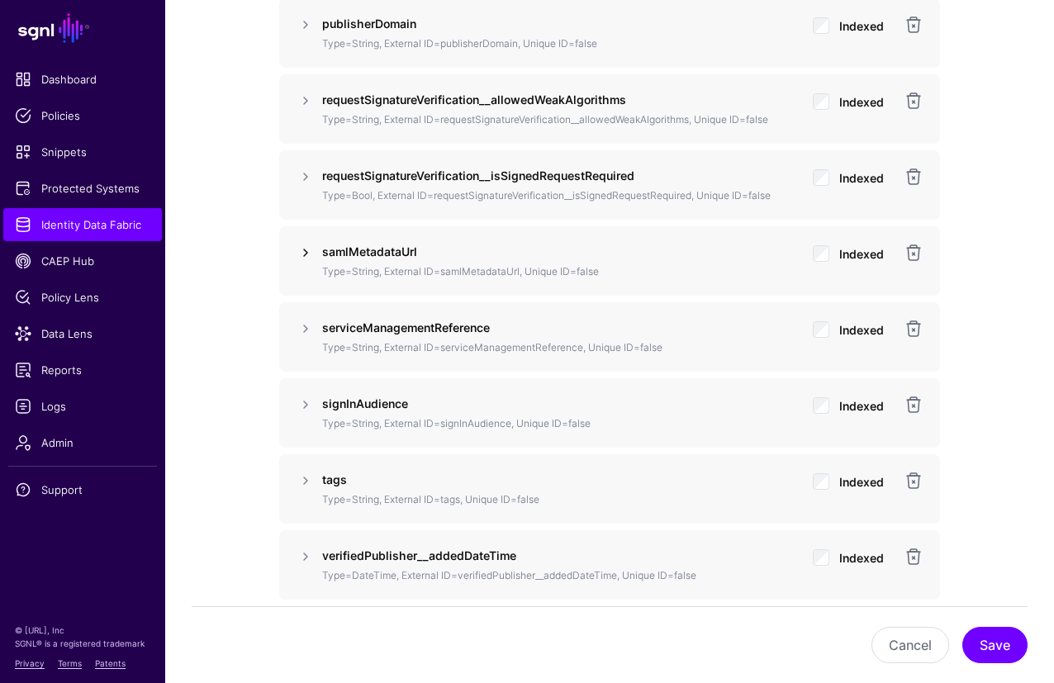
click at [306, 252] on link at bounding box center [306, 253] width 20 height 20
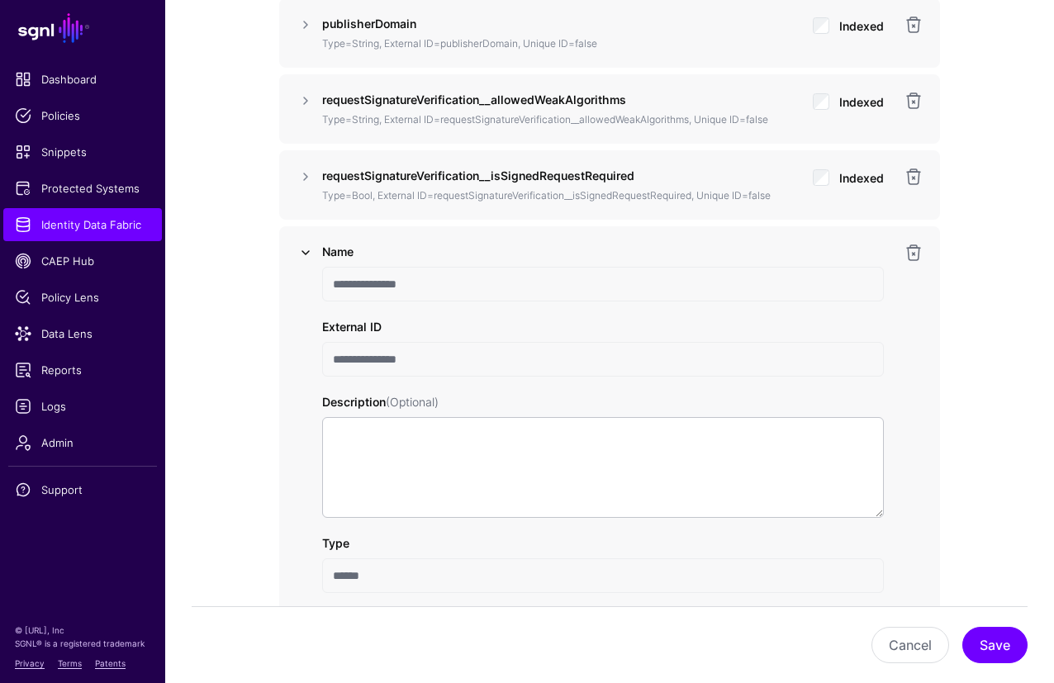
click at [306, 252] on link at bounding box center [306, 253] width 20 height 20
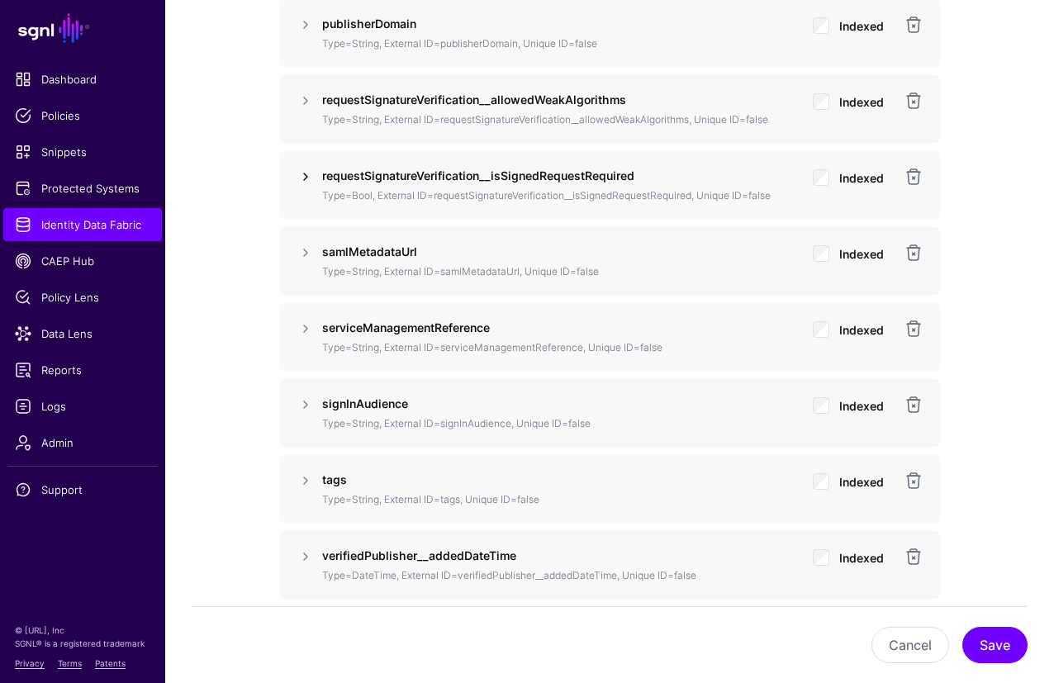
click at [302, 181] on link at bounding box center [306, 177] width 20 height 20
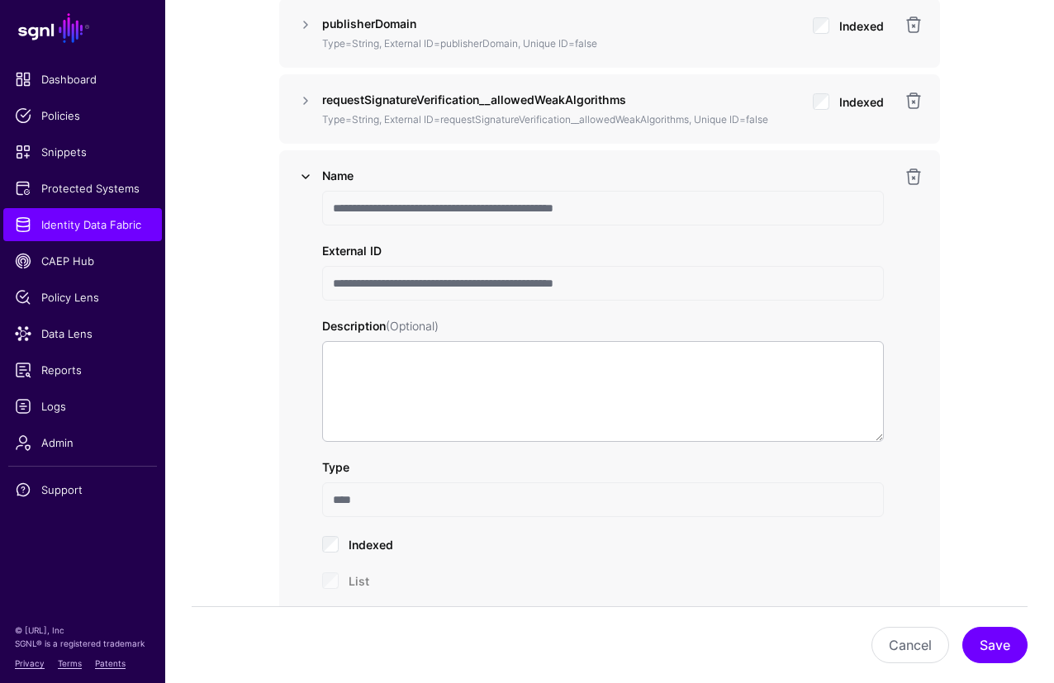
click at [305, 176] on link at bounding box center [306, 177] width 20 height 20
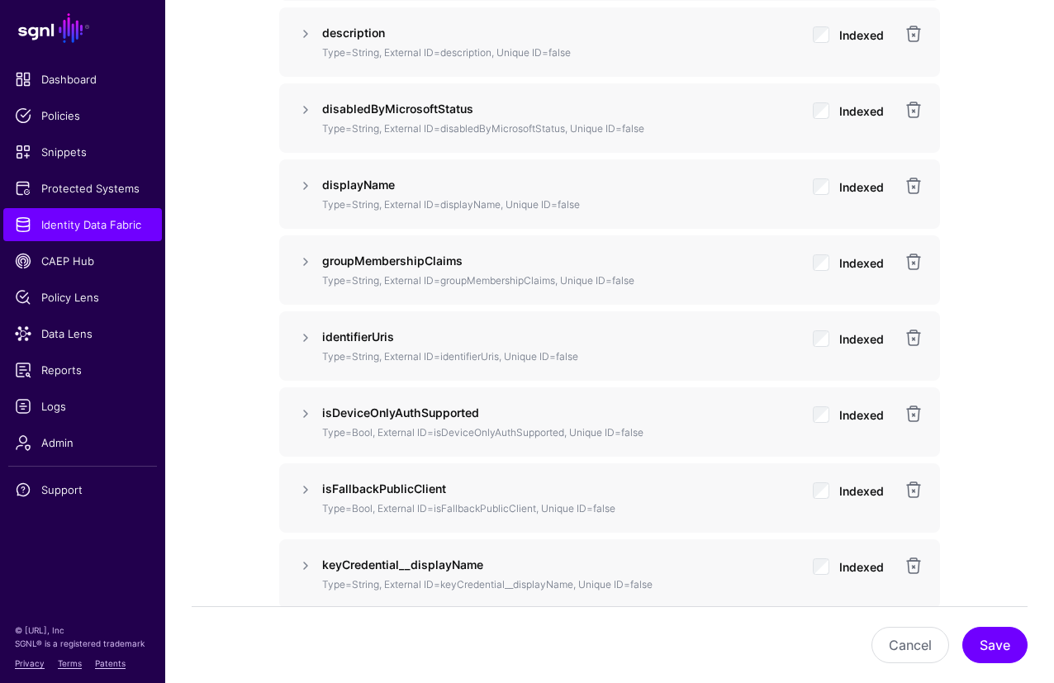
scroll to position [1987, 0]
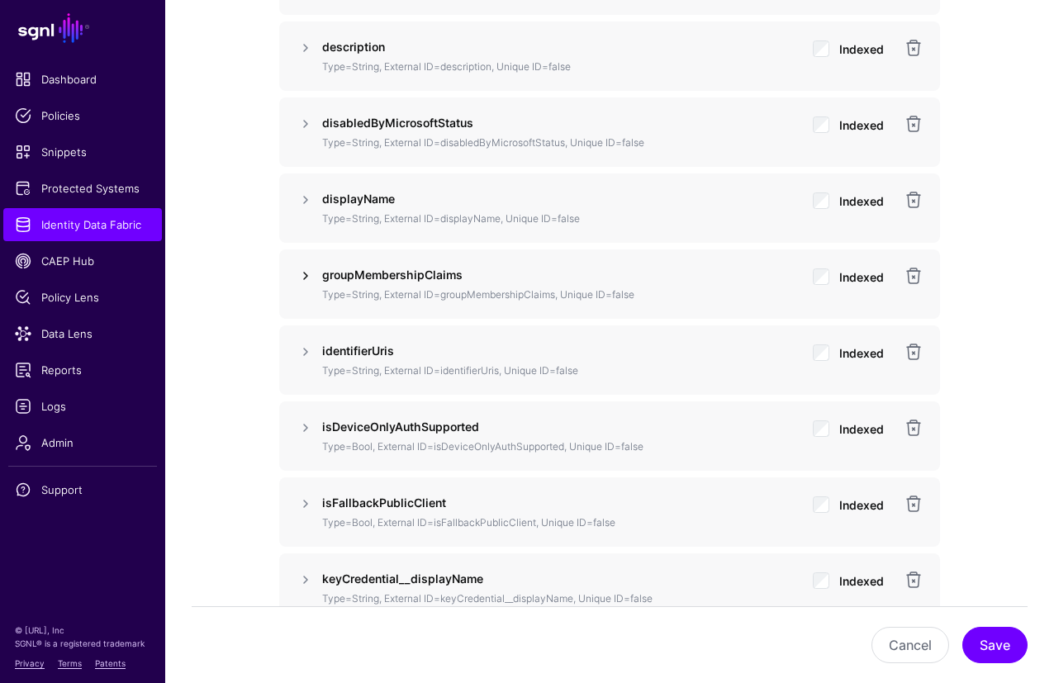
click at [303, 275] on link at bounding box center [306, 276] width 20 height 20
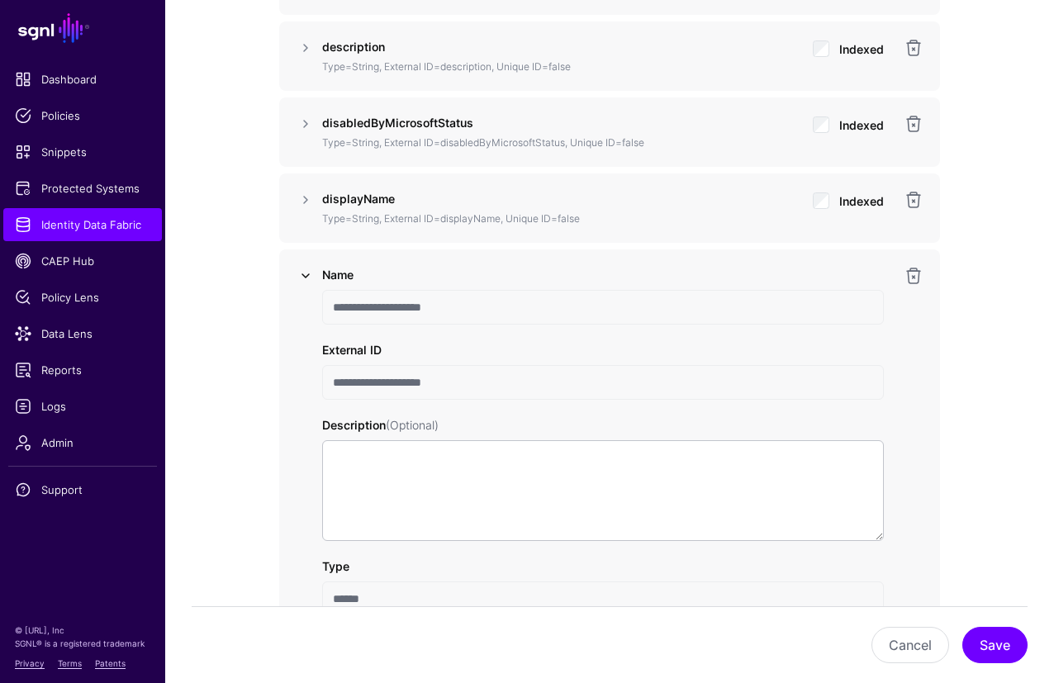
click at [306, 276] on link at bounding box center [306, 276] width 20 height 20
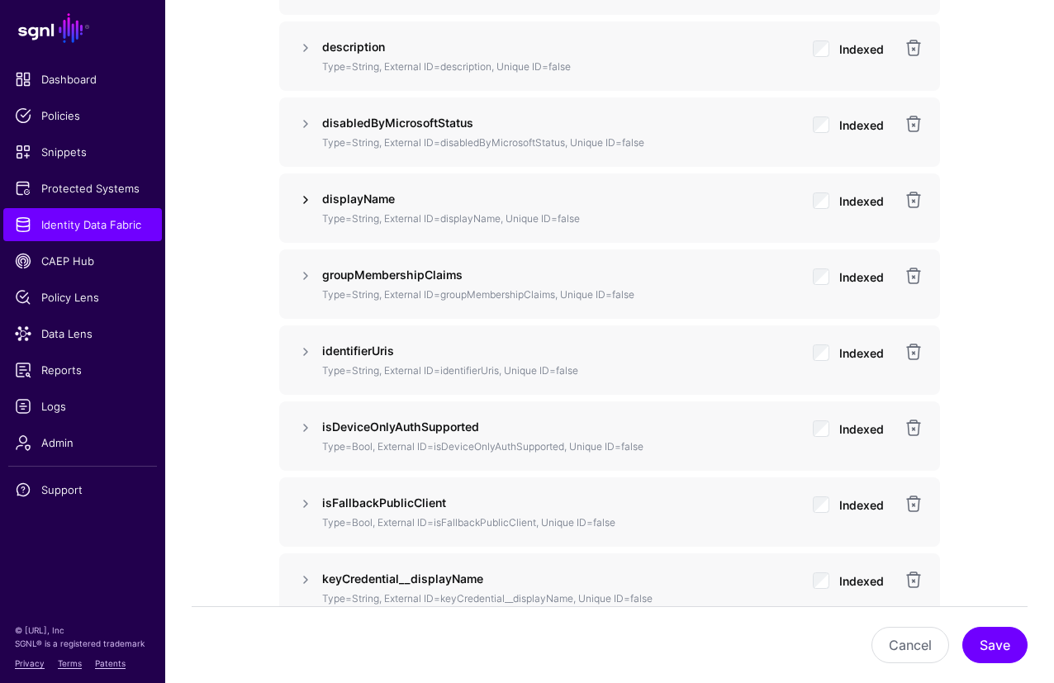
click at [308, 200] on link at bounding box center [306, 200] width 20 height 20
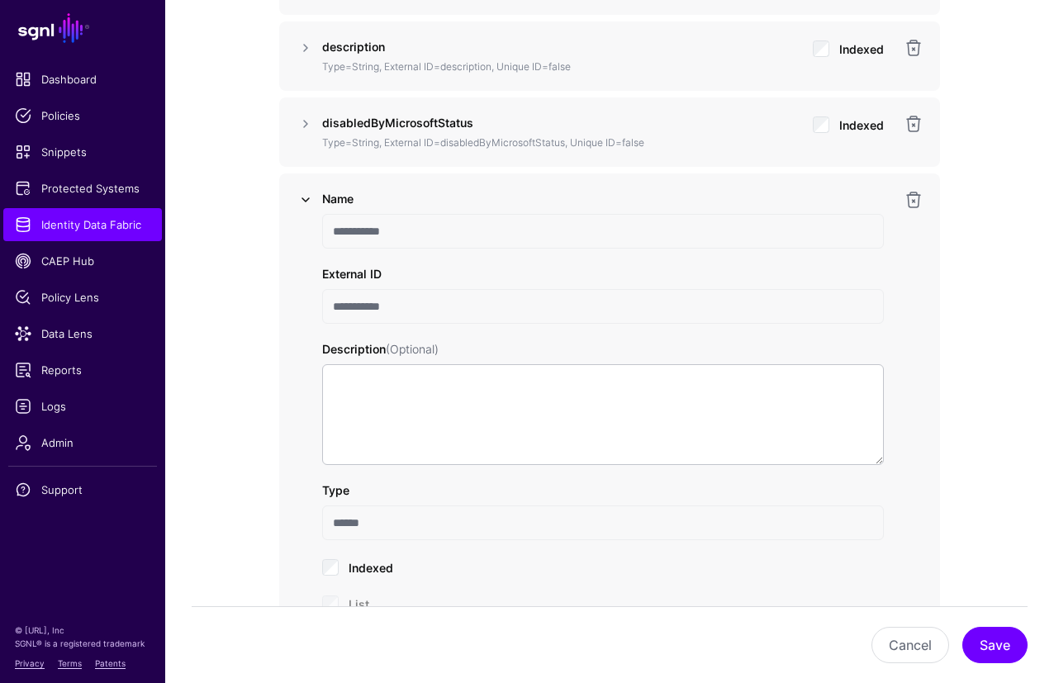
click at [308, 200] on link at bounding box center [306, 200] width 20 height 20
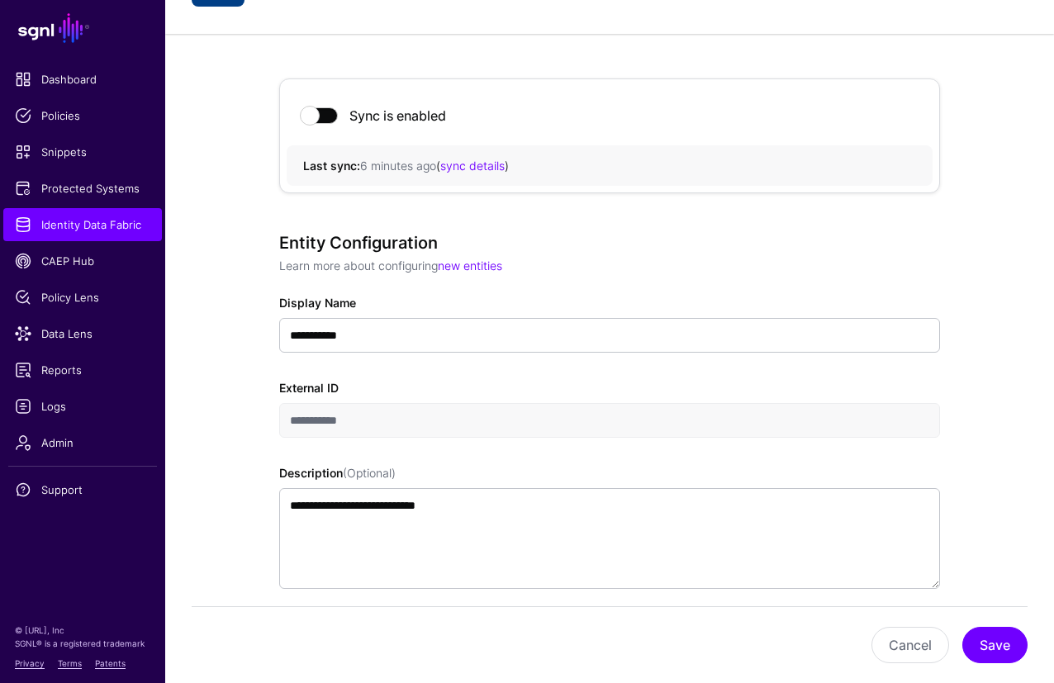
scroll to position [0, 0]
